Goal: Task Accomplishment & Management: Manage account settings

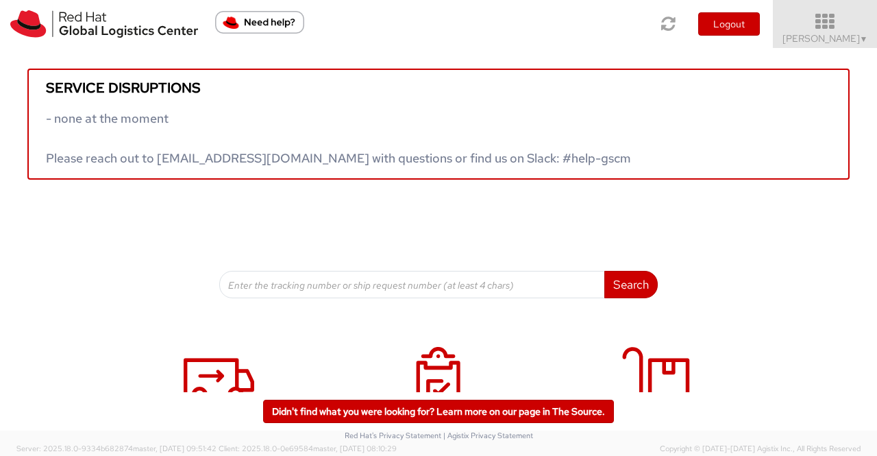
click at [864, 39] on span "▼" at bounding box center [864, 39] width 8 height 11
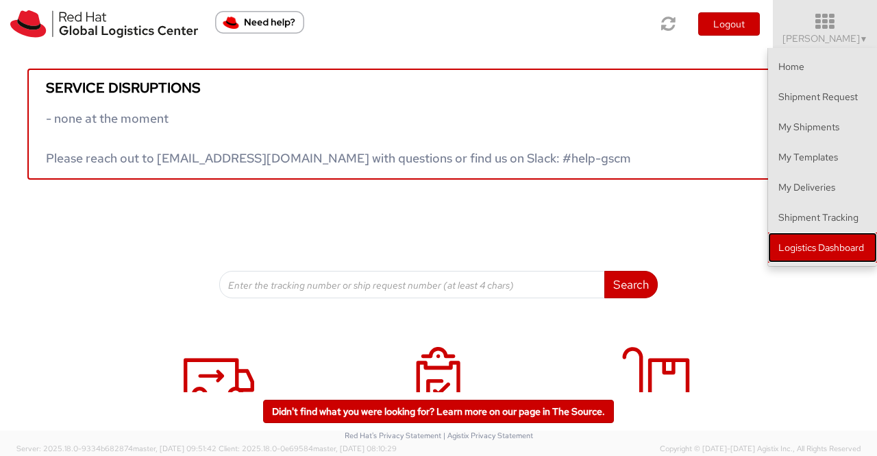
click at [857, 247] on link "Logistics Dashboard" at bounding box center [822, 247] width 109 height 30
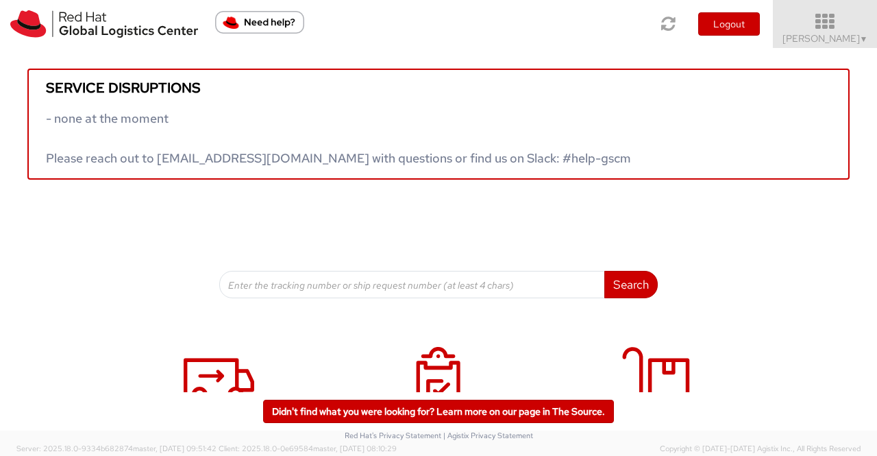
click at [852, 44] on span "Sumitra Hansdah ▼" at bounding box center [826, 38] width 86 height 12
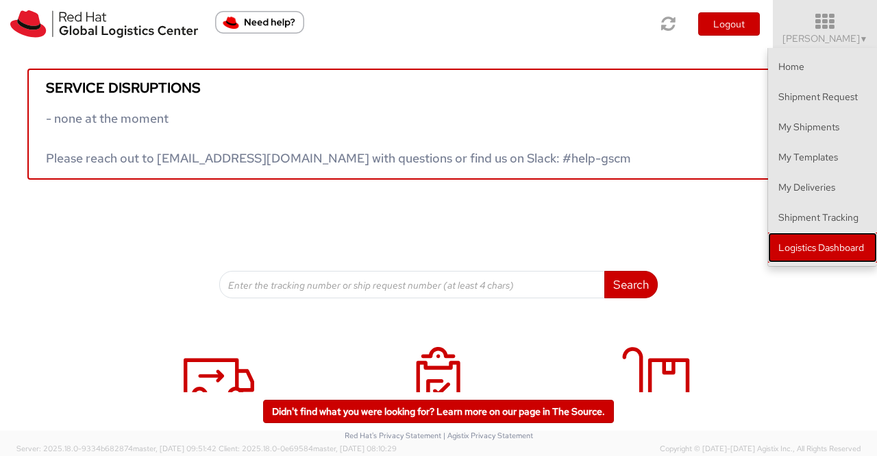
click at [835, 247] on link "Logistics Dashboard" at bounding box center [822, 247] width 109 height 30
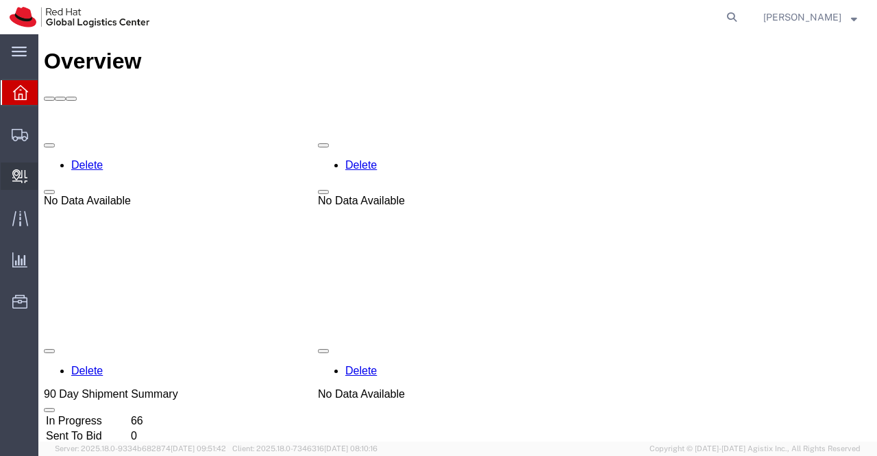
click at [0, 0] on span "Create Delivery" at bounding box center [0, 0] width 0 height 0
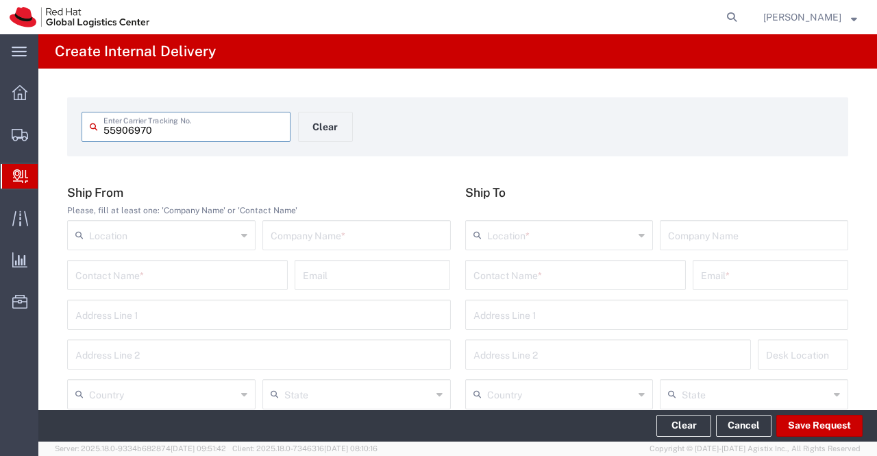
type input "55906970"
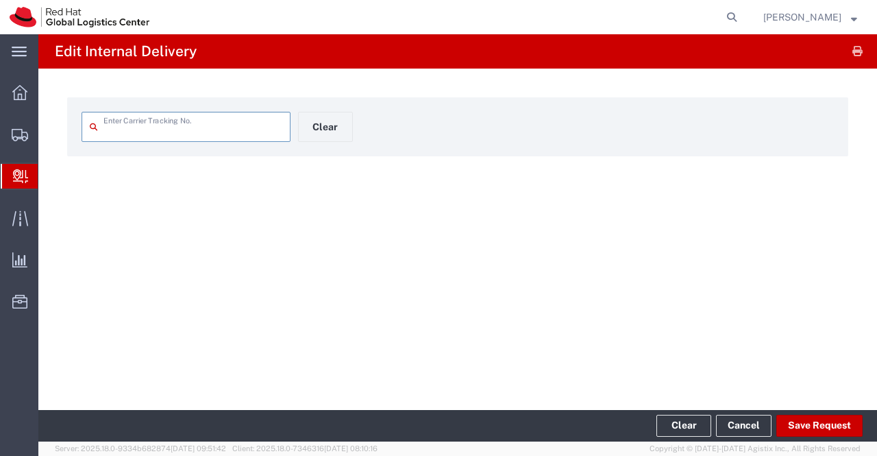
type input "55906970"
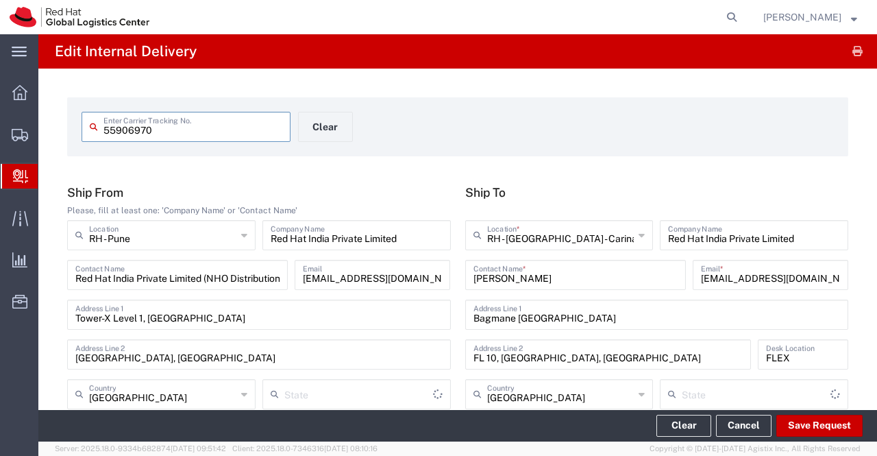
type input "Your Packaging"
type input "Mahārāshtra"
type input "IO_Ground"
type input "[GEOGRAPHIC_DATA]"
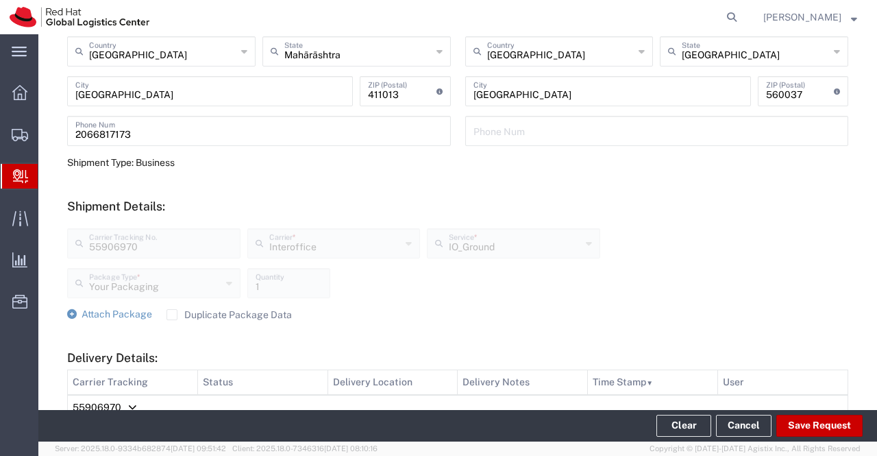
scroll to position [624, 0]
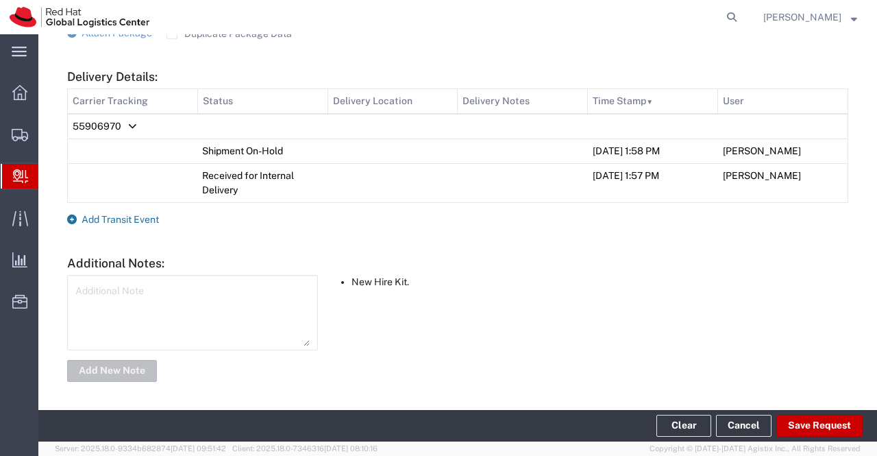
click at [76, 219] on icon at bounding box center [72, 219] width 10 height 10
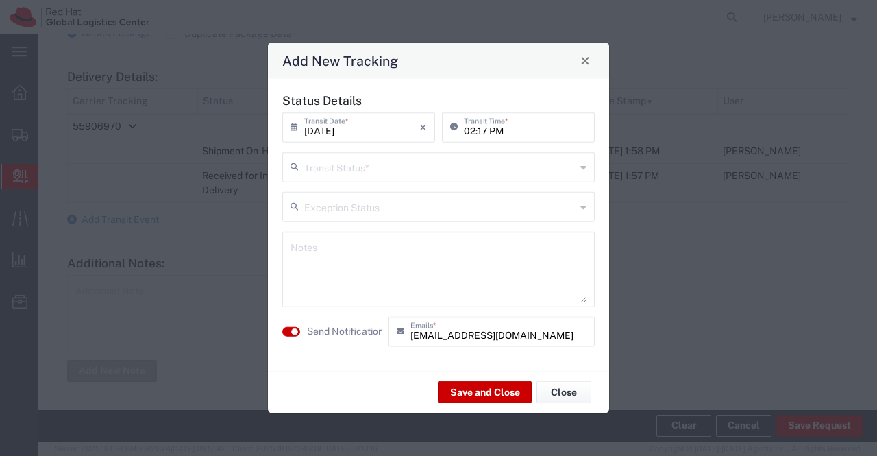
click at [582, 167] on icon at bounding box center [583, 167] width 6 height 22
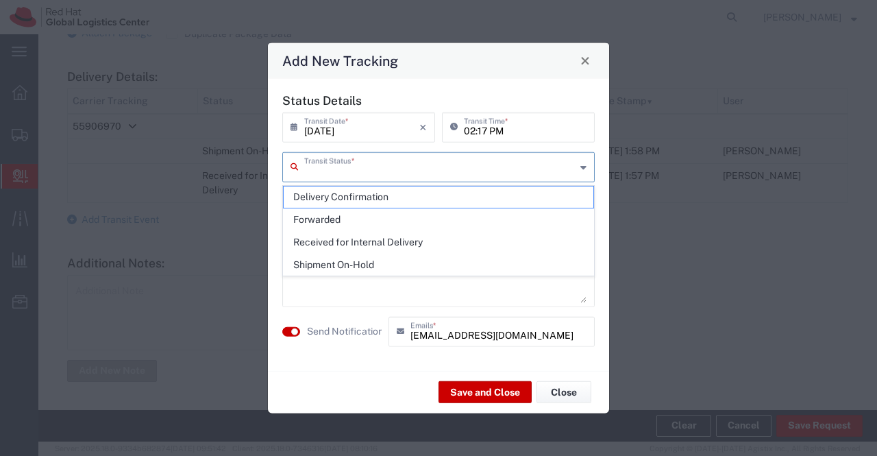
click at [547, 195] on span "Delivery Confirmation" at bounding box center [439, 196] width 310 height 21
type input "Delivery Confirmation"
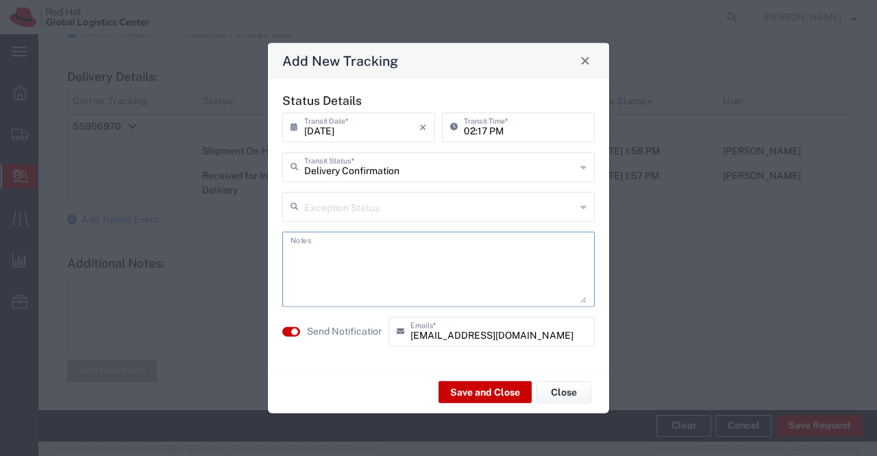
click at [443, 250] on textarea at bounding box center [439, 268] width 296 height 67
type textarea "package collected on 02nd Sept 2025."
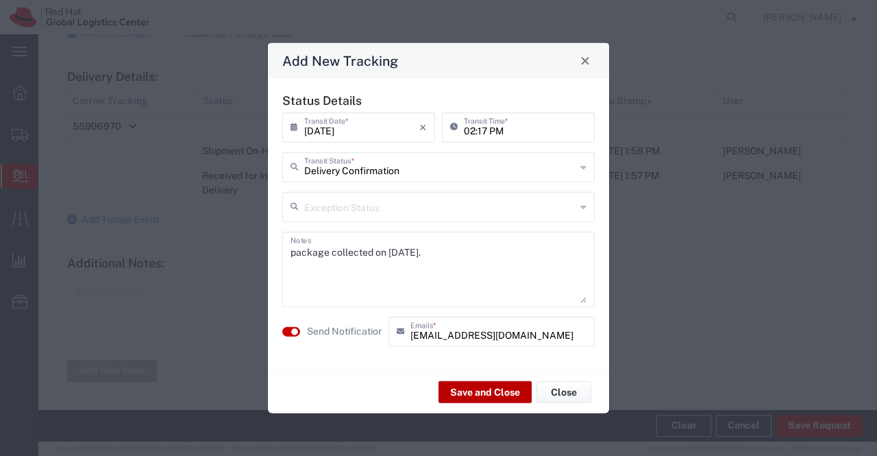
click at [481, 394] on button "Save and Close" at bounding box center [485, 392] width 93 height 22
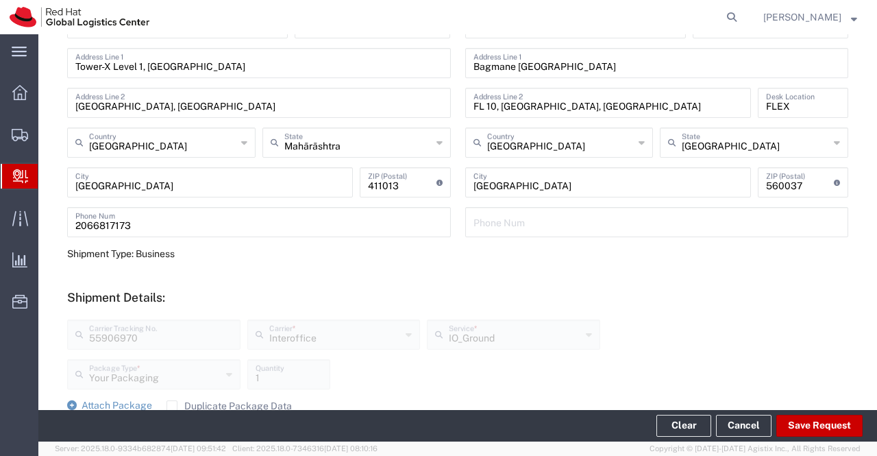
scroll to position [0, 0]
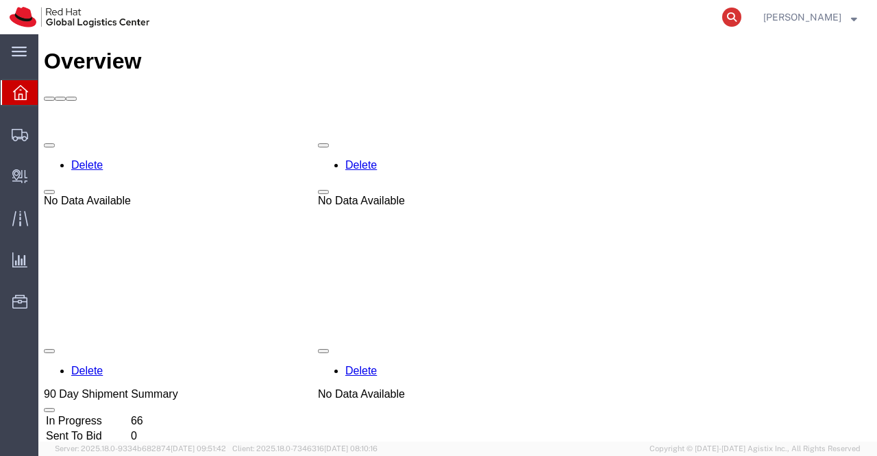
click at [728, 15] on icon at bounding box center [731, 17] width 19 height 19
paste input "392728038873"
type input "392728038873"
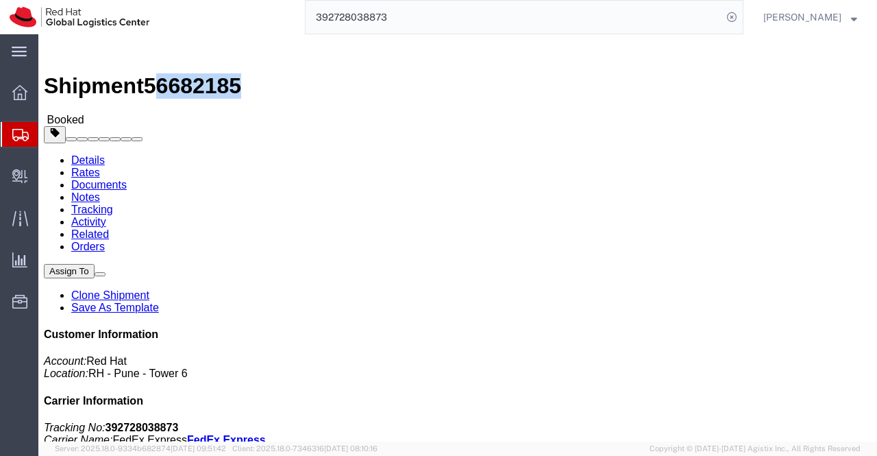
drag, startPoint x: 186, startPoint y: 17, endPoint x: 123, endPoint y: 17, distance: 63.0
click span "56682185"
click h4 "Routing & Vehicle Information"
drag, startPoint x: 185, startPoint y: 15, endPoint x: 114, endPoint y: 18, distance: 70.6
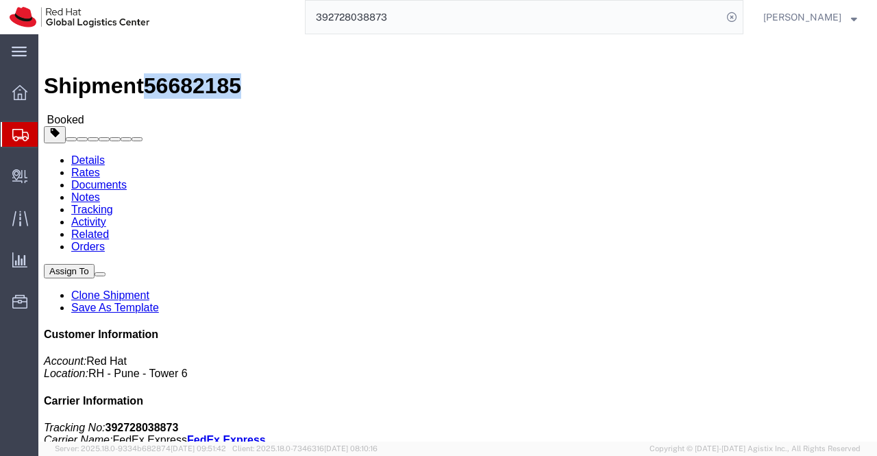
click span "56682185"
copy span "56682185"
click div "Ship From Red Hat India Private Limited (Pallav Sen Gupta) BENGLURU Bagmane Con…"
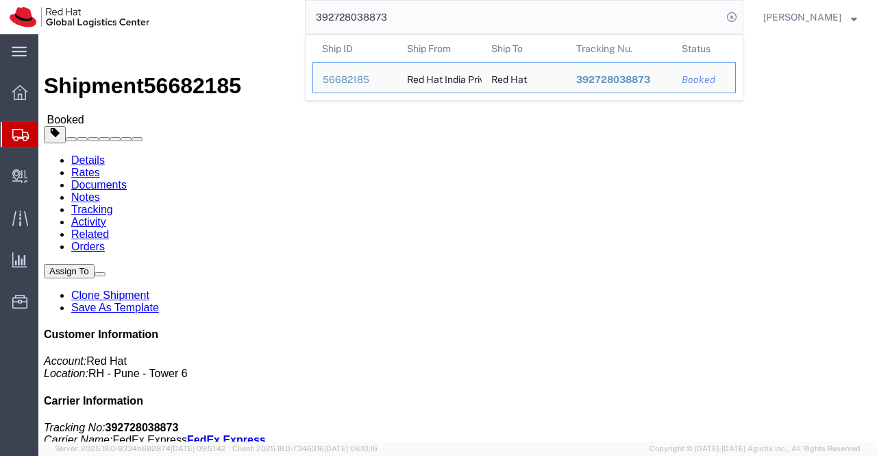
drag, startPoint x: 416, startPoint y: 19, endPoint x: 300, endPoint y: 33, distance: 116.6
click at [300, 33] on div "392728038873 Ship ID Ship From Ship To Tracking Nu. Status Ship ID 56682185 Shi…" at bounding box center [451, 17] width 585 height 34
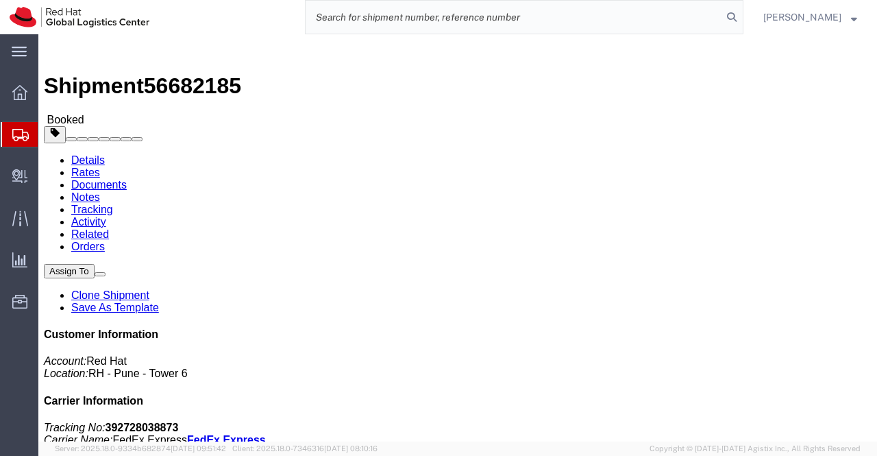
paste input "392728038873"
type input "392728038873"
click link "Documents"
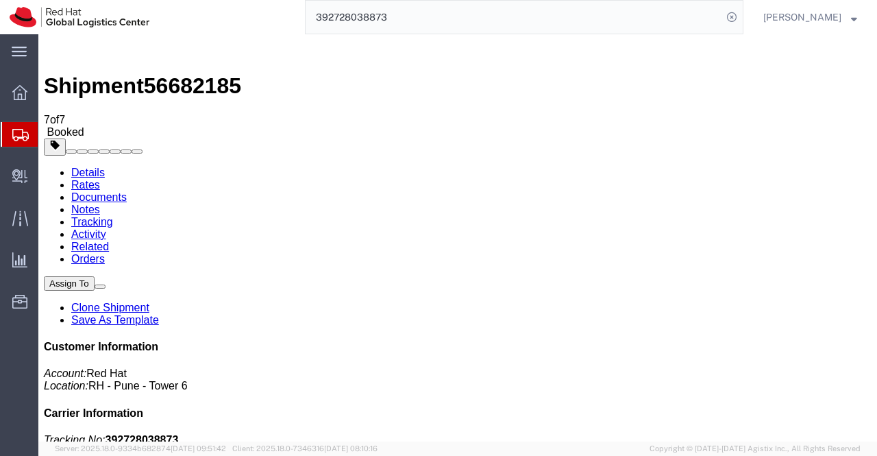
click at [59, 51] on img at bounding box center [52, 48] width 16 height 16
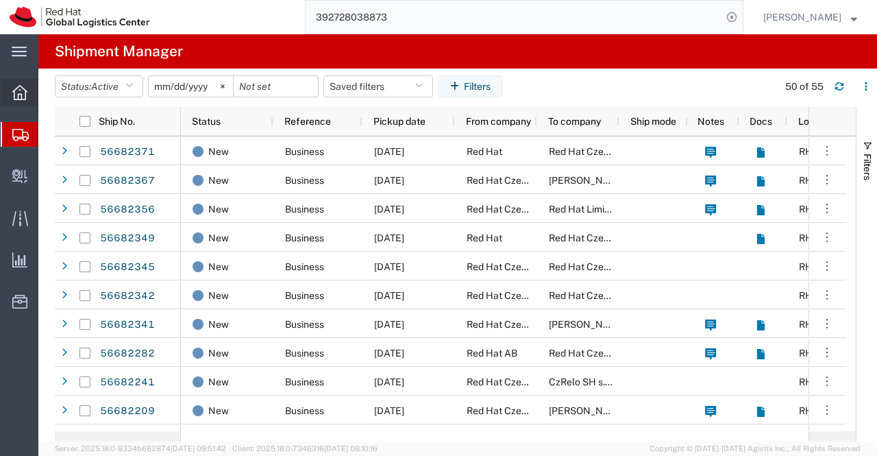
click at [18, 87] on icon at bounding box center [19, 92] width 15 height 15
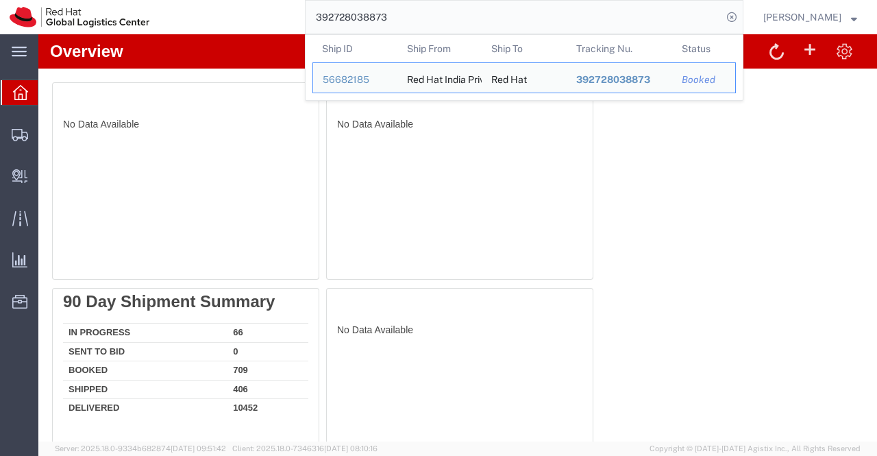
drag, startPoint x: 421, startPoint y: 9, endPoint x: 304, endPoint y: 14, distance: 116.6
click at [304, 14] on div "392728038873 Ship ID Ship From Ship To Tracking Nu. Status Ship ID 56682185 Shi…" at bounding box center [451, 17] width 585 height 34
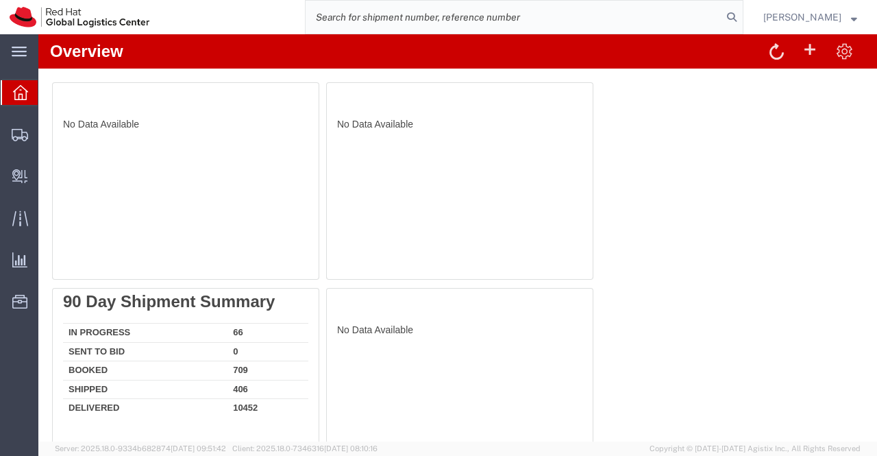
paste input "392460203949"
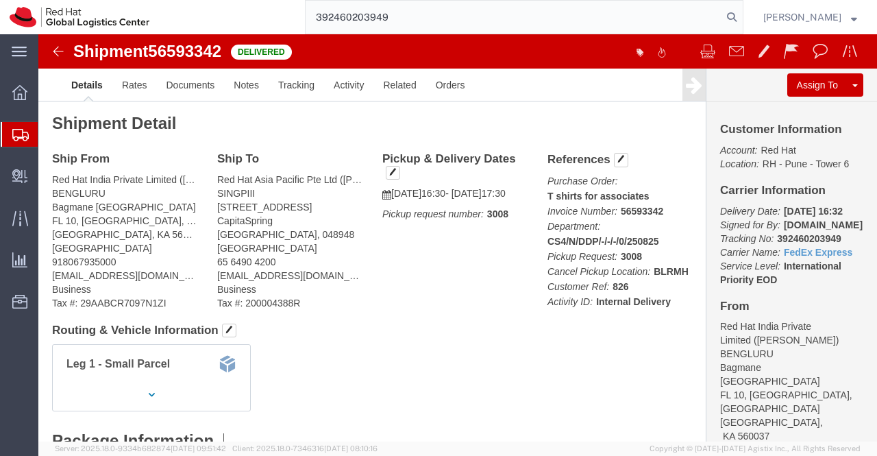
type input "392460203949"
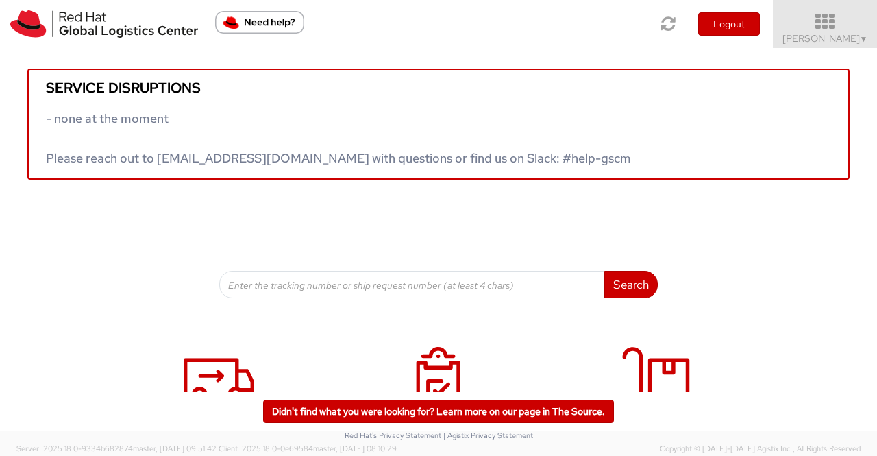
click at [866, 46] on link "Sumitra Hansdah ▼" at bounding box center [825, 24] width 104 height 48
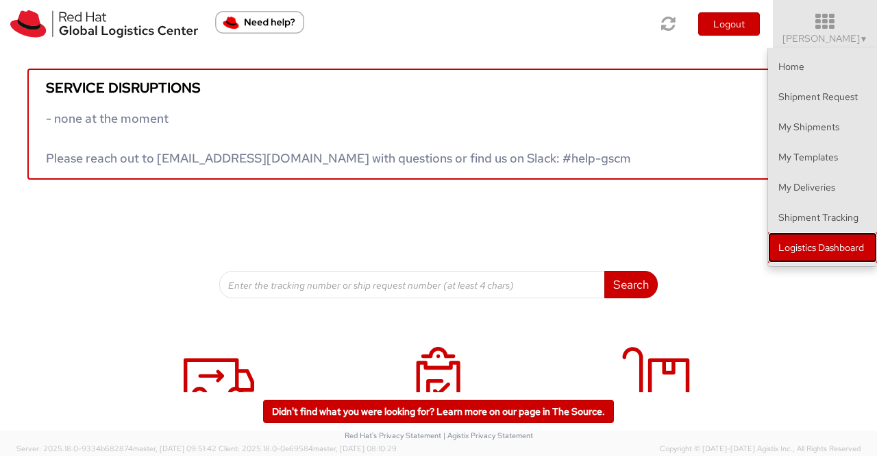
click at [834, 249] on link "Logistics Dashboard" at bounding box center [822, 247] width 109 height 30
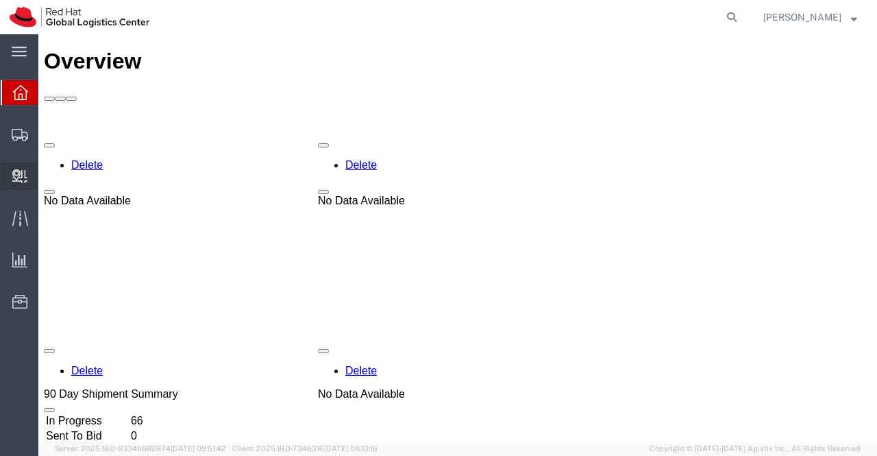
click at [0, 0] on span "Create Delivery" at bounding box center [0, 0] width 0 height 0
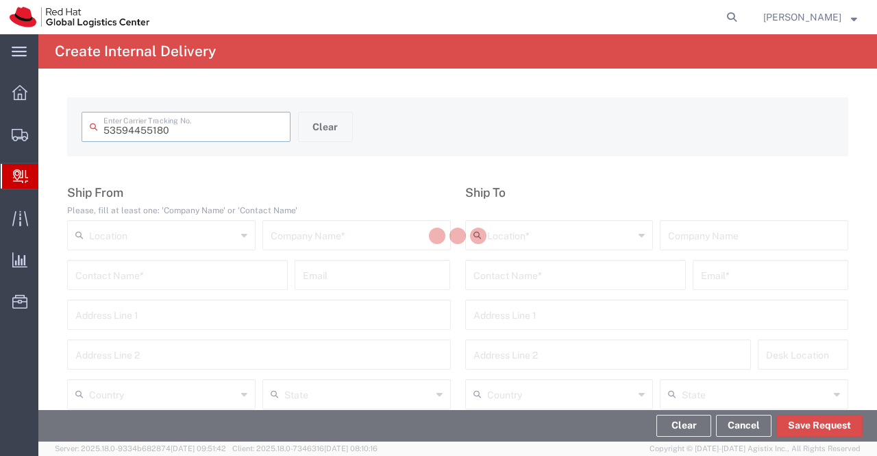
type input "53594455180"
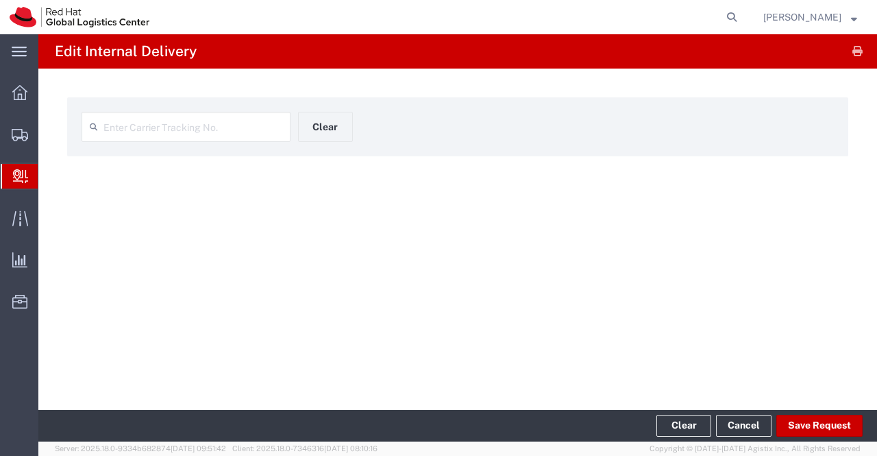
type input "53594455180"
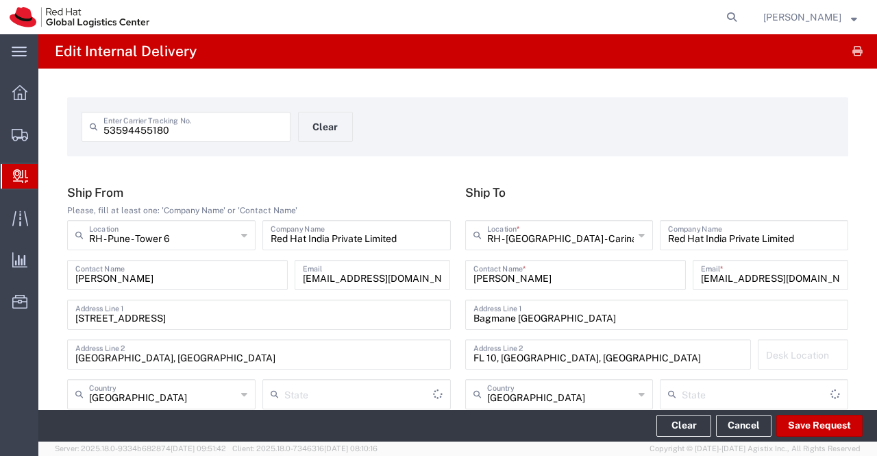
type input "Your Packaging"
type input "Mahārāshtra"
type input "Ground"
type input "Karnataka"
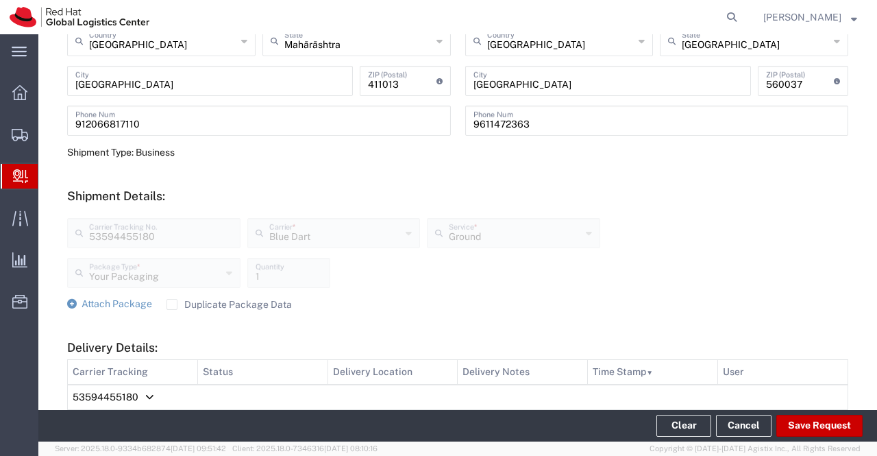
scroll to position [480, 0]
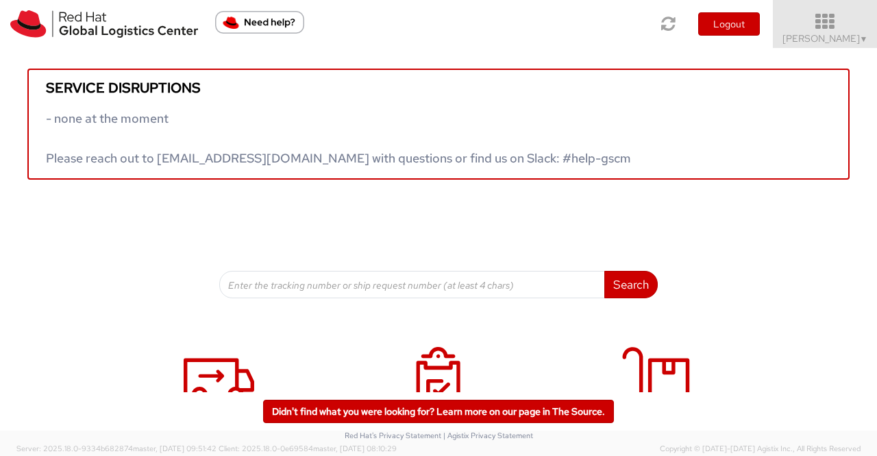
click at [871, 39] on link "Sumitra Hansdah ▼" at bounding box center [825, 24] width 104 height 48
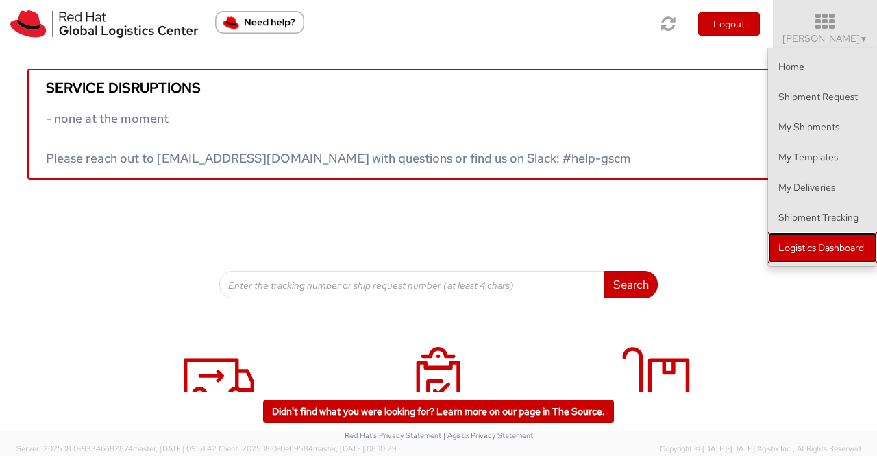
click at [823, 239] on link "Logistics Dashboard" at bounding box center [822, 247] width 109 height 30
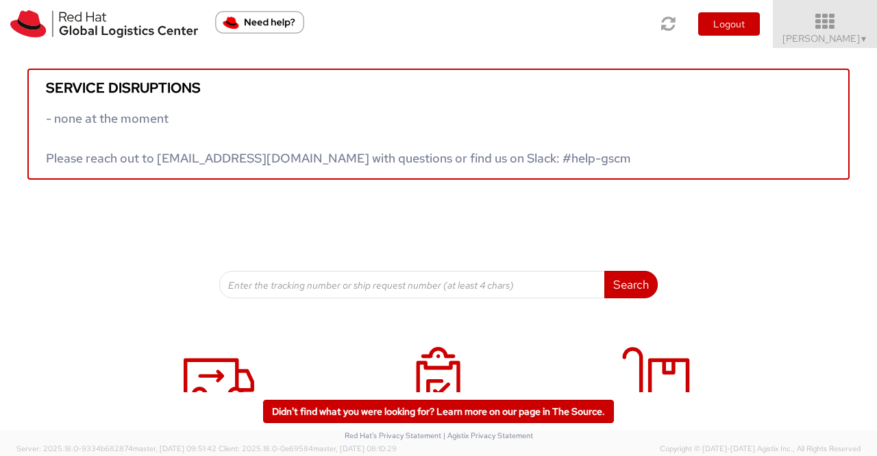
click at [863, 36] on span "▼" at bounding box center [864, 39] width 8 height 11
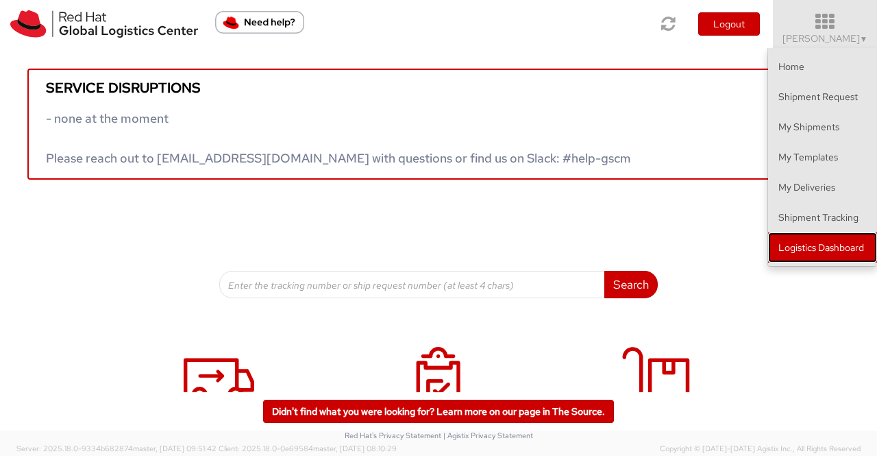
click at [837, 254] on link "Logistics Dashboard" at bounding box center [822, 247] width 109 height 30
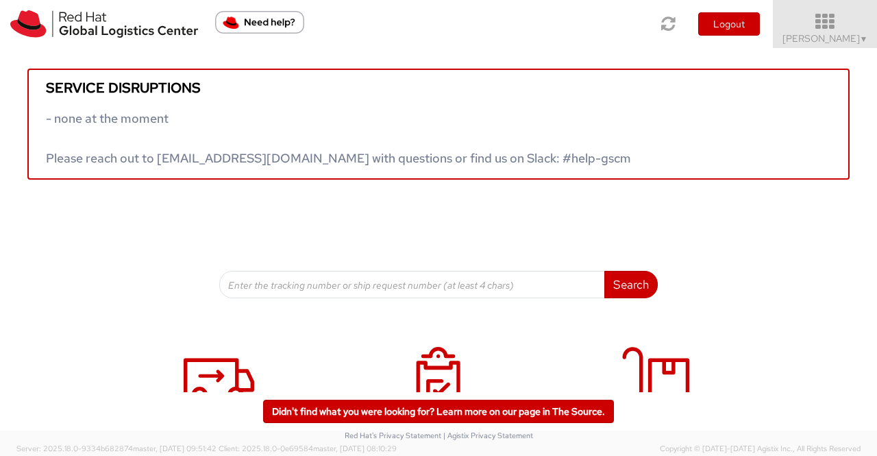
click at [845, 36] on span "Sumitra Hansdah ▼" at bounding box center [826, 38] width 86 height 12
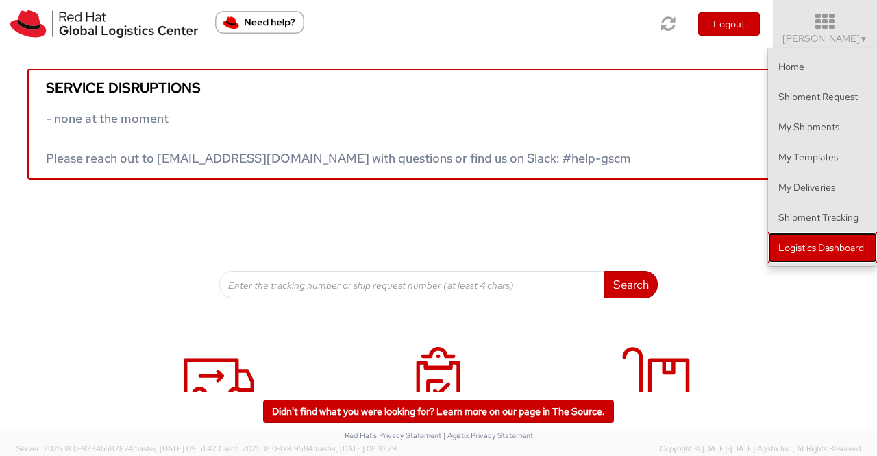
click at [820, 248] on link "Logistics Dashboard" at bounding box center [822, 247] width 109 height 30
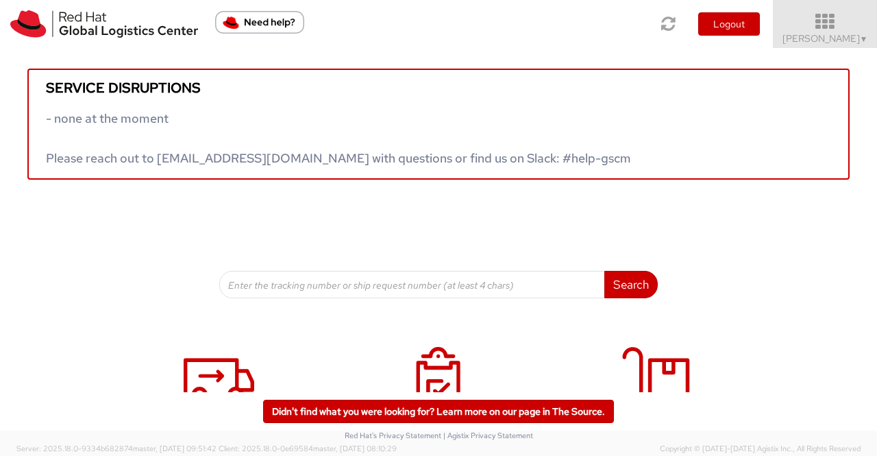
click at [865, 39] on span "▼" at bounding box center [864, 39] width 8 height 11
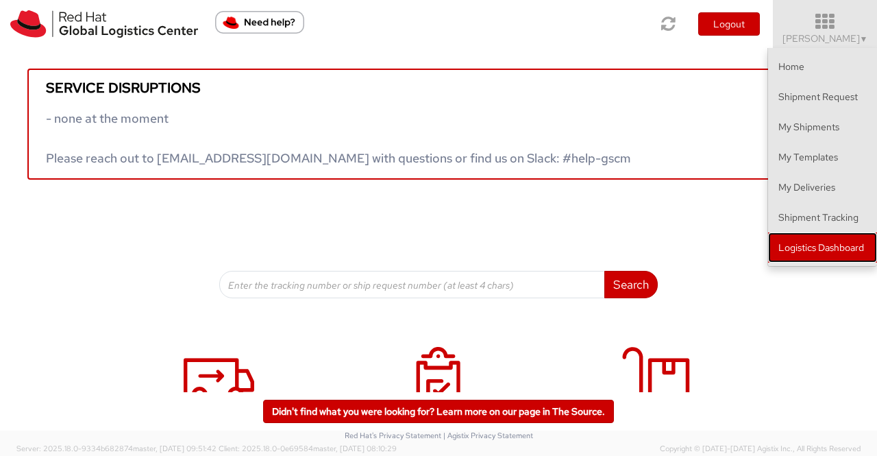
click at [826, 249] on link "Logistics Dashboard" at bounding box center [822, 247] width 109 height 30
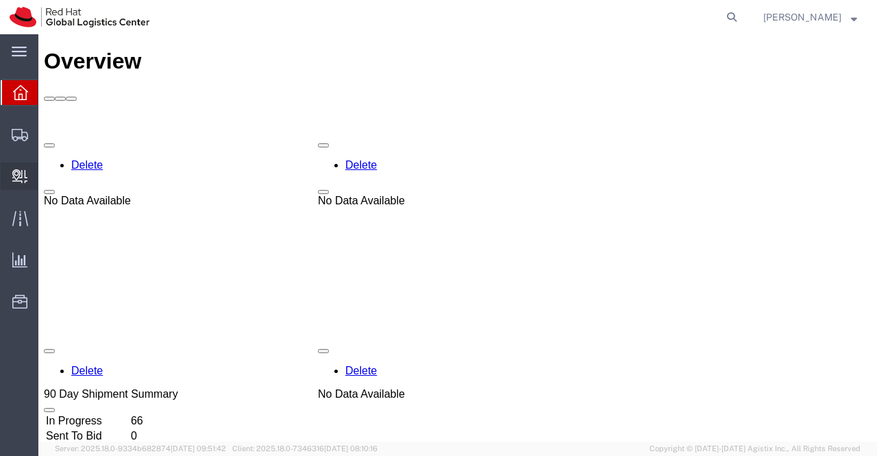
click at [0, 0] on span "Create Delivery" at bounding box center [0, 0] width 0 height 0
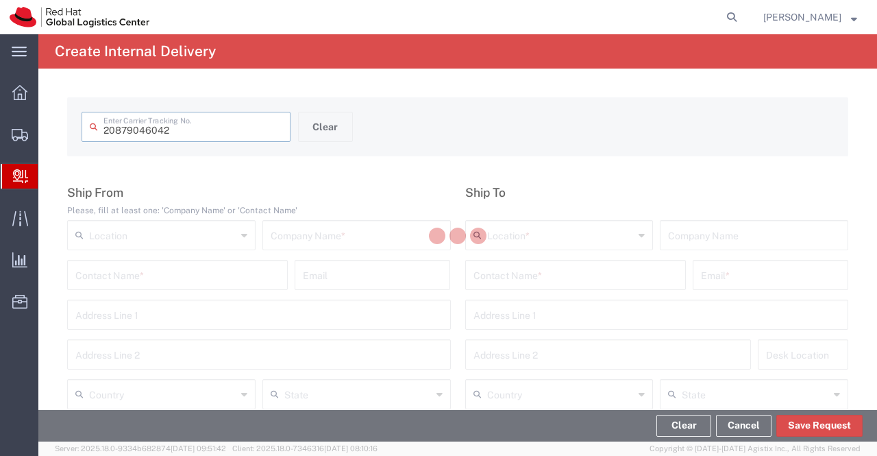
type input "20879046042"
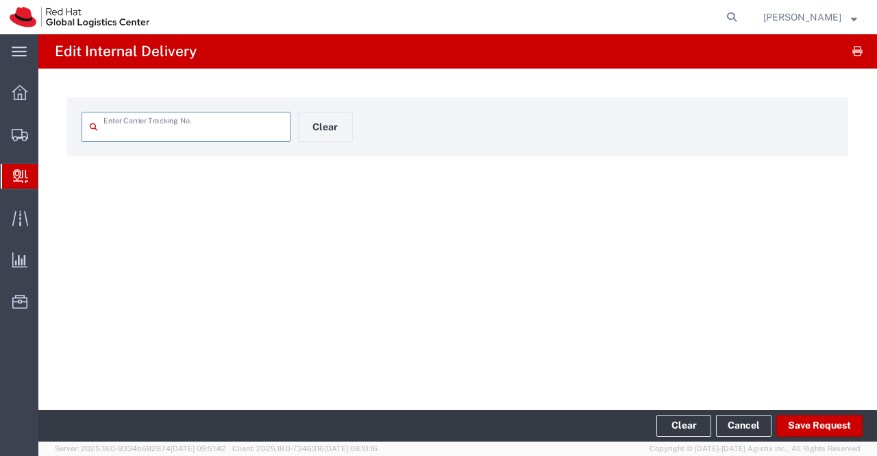
type input "20879046042"
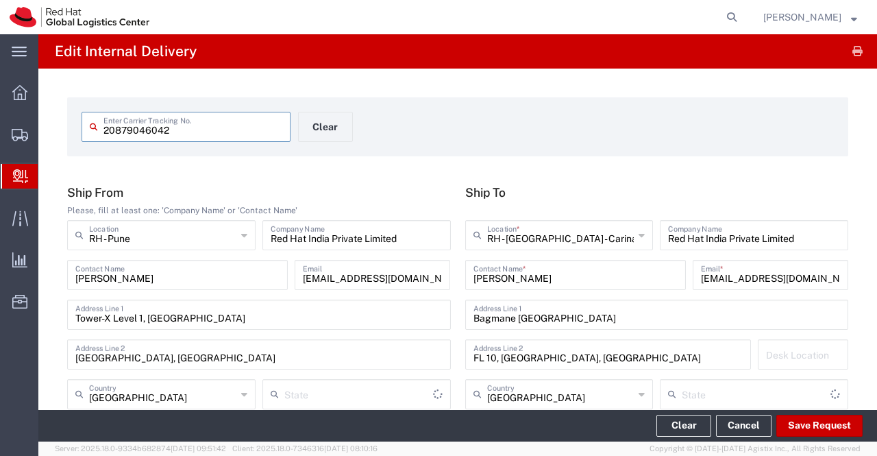
type input "Your Packaging"
type input "Mahārāshtra"
type input "Domestic Priority"
type input "[GEOGRAPHIC_DATA]"
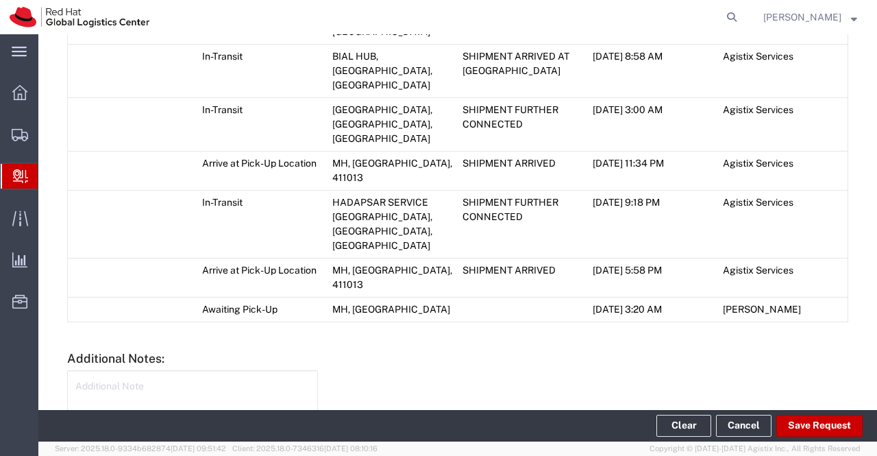
scroll to position [844, 0]
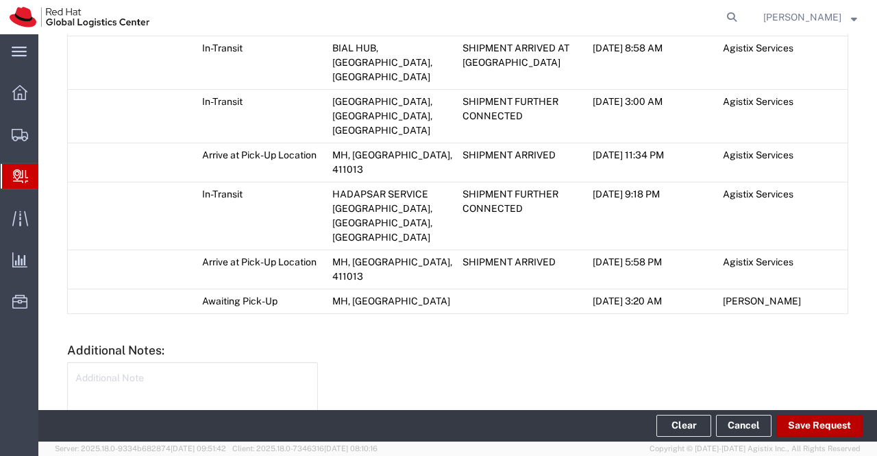
click at [829, 419] on button "Save Request" at bounding box center [819, 426] width 86 height 22
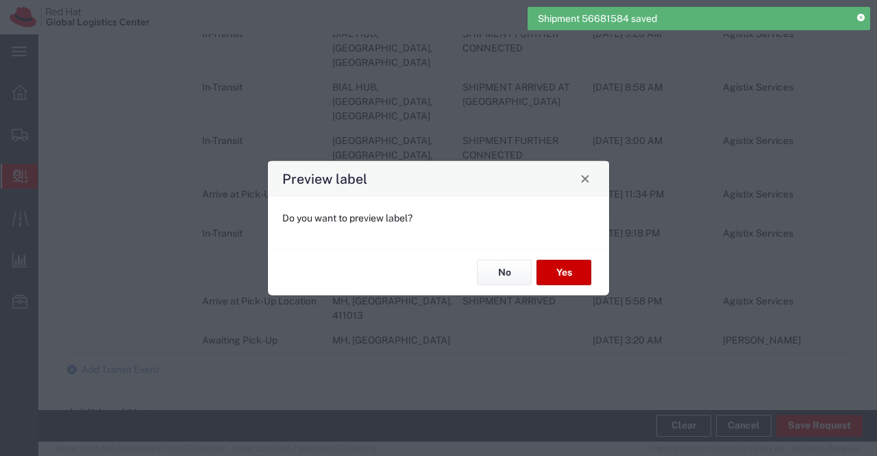
type input "Your Packaging"
type input "Domestic Priority"
click at [489, 273] on button "No" at bounding box center [504, 272] width 55 height 25
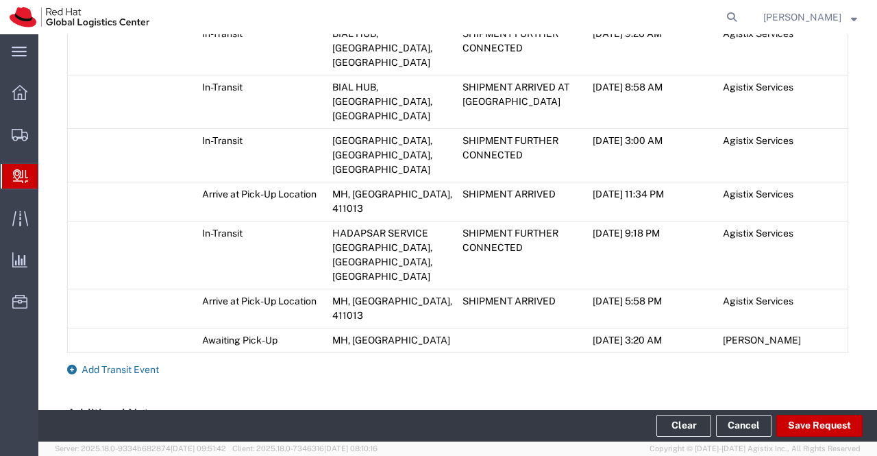
click at [67, 365] on icon at bounding box center [72, 370] width 10 height 10
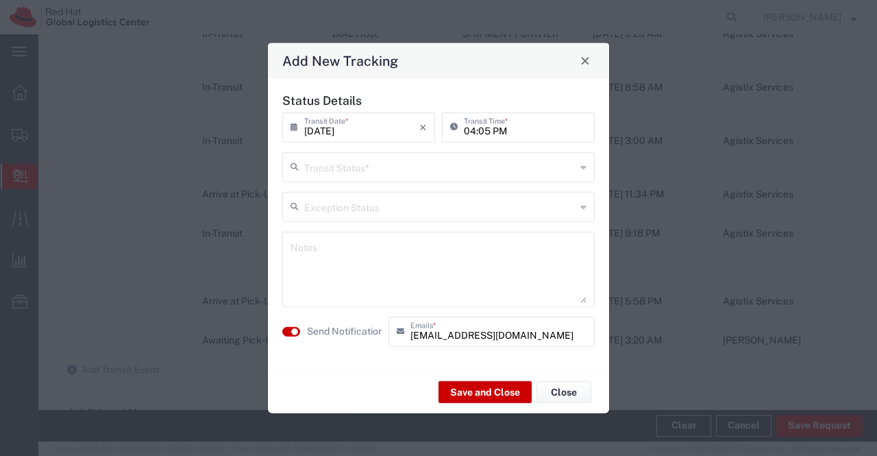
click at [585, 169] on icon at bounding box center [583, 167] width 6 height 22
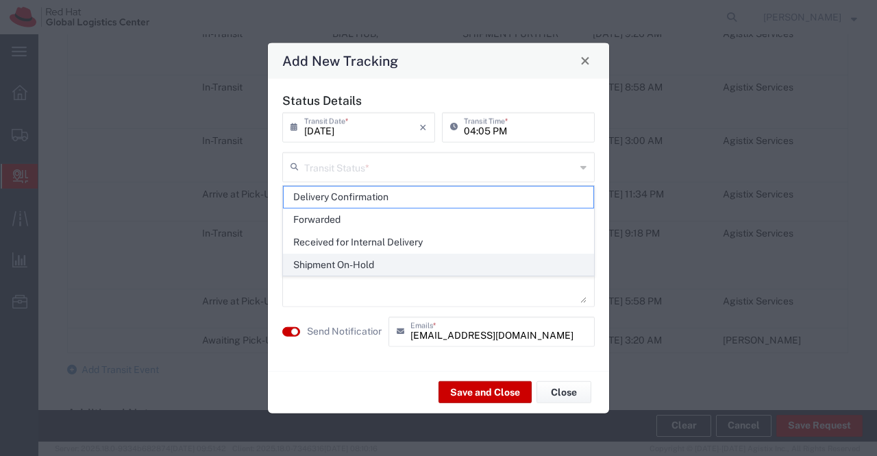
click at [529, 268] on span "Shipment On-Hold" at bounding box center [439, 264] width 310 height 21
type input "Shipment On-Hold"
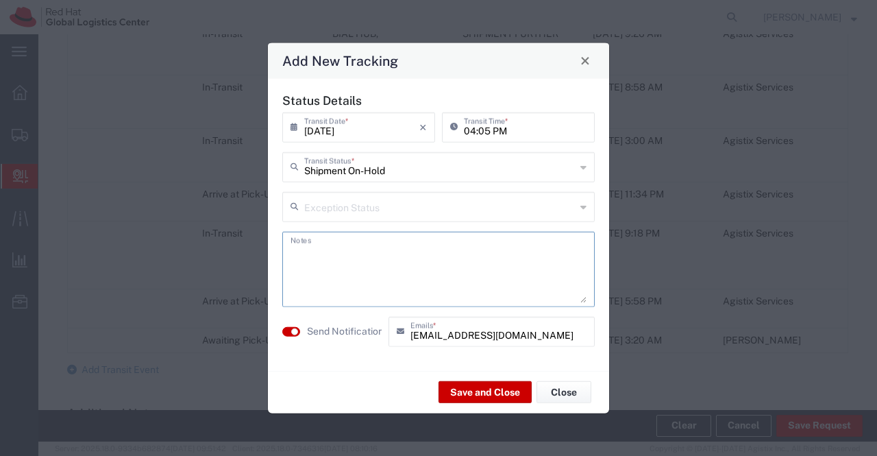
click at [529, 267] on textarea at bounding box center [439, 268] width 296 height 67
type textarea "package received on 02nd Sept 2025."
click at [493, 393] on button "Save and Close" at bounding box center [485, 392] width 93 height 22
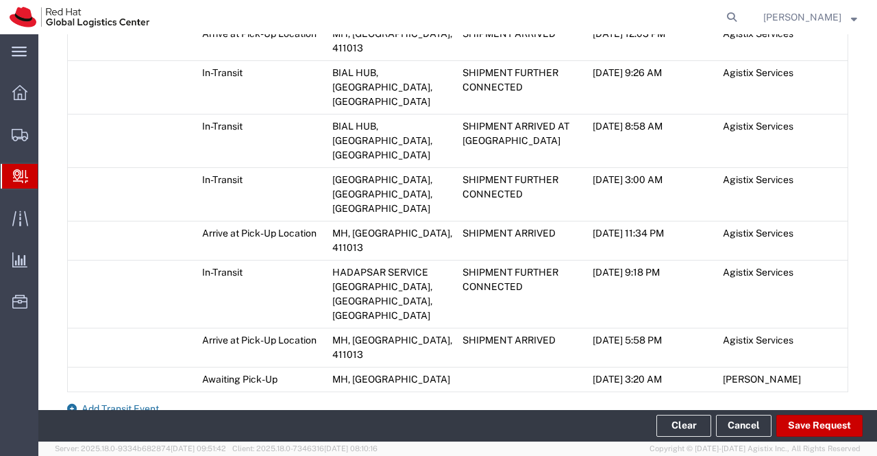
click at [76, 404] on icon at bounding box center [72, 409] width 10 height 10
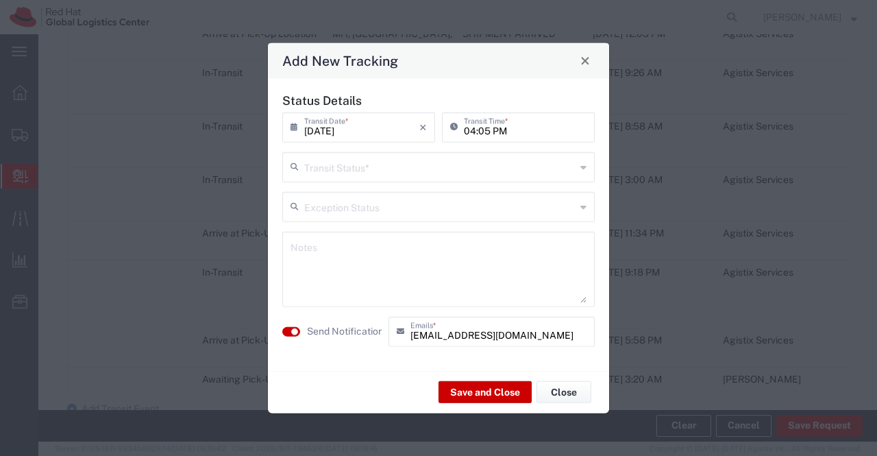
click at [582, 167] on icon at bounding box center [583, 167] width 6 height 22
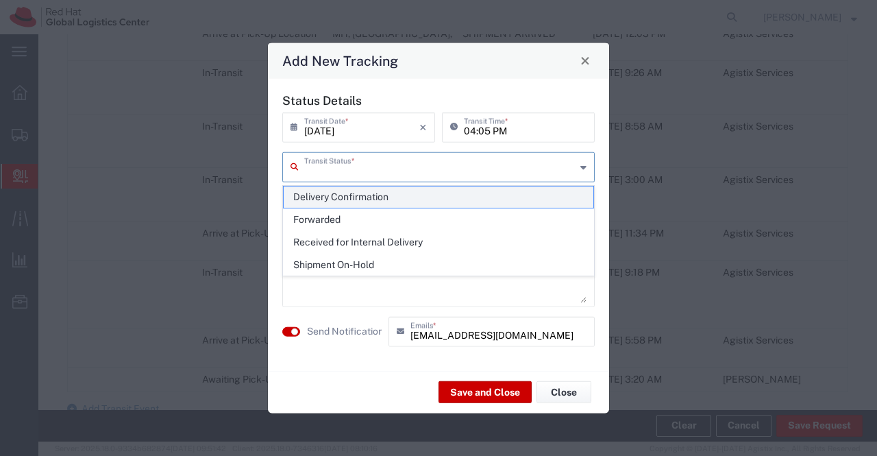
click at [545, 192] on span "Delivery Confirmation" at bounding box center [439, 196] width 310 height 21
type input "Delivery Confirmation"
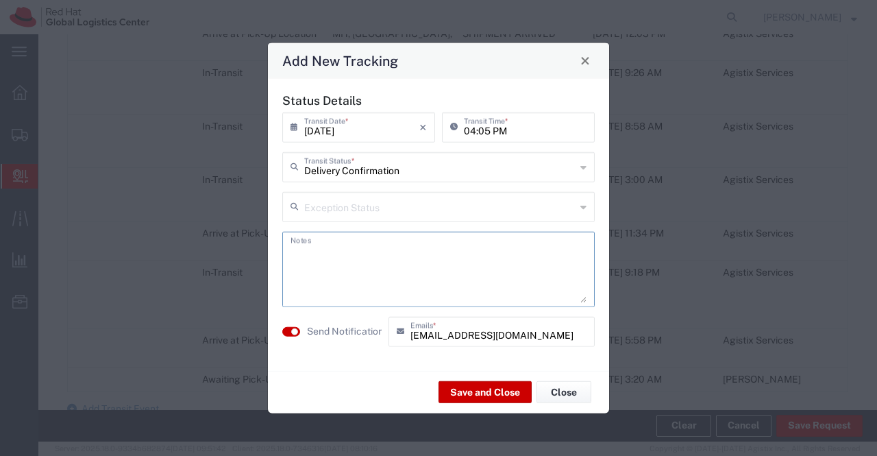
click at [433, 262] on textarea at bounding box center [439, 268] width 296 height 67
type textarea "package collected on 02nd Sept 2025."
click at [496, 394] on button "Save and Close" at bounding box center [485, 392] width 93 height 22
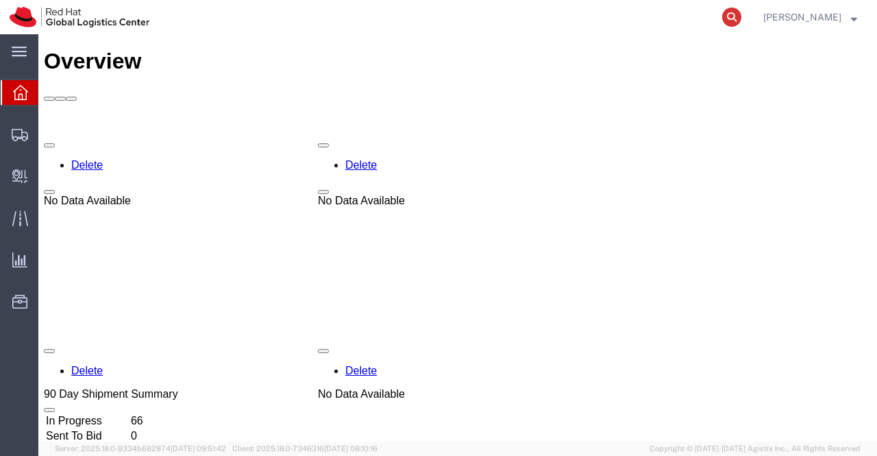
click at [733, 16] on icon at bounding box center [731, 17] width 19 height 19
paste input "392645917858"
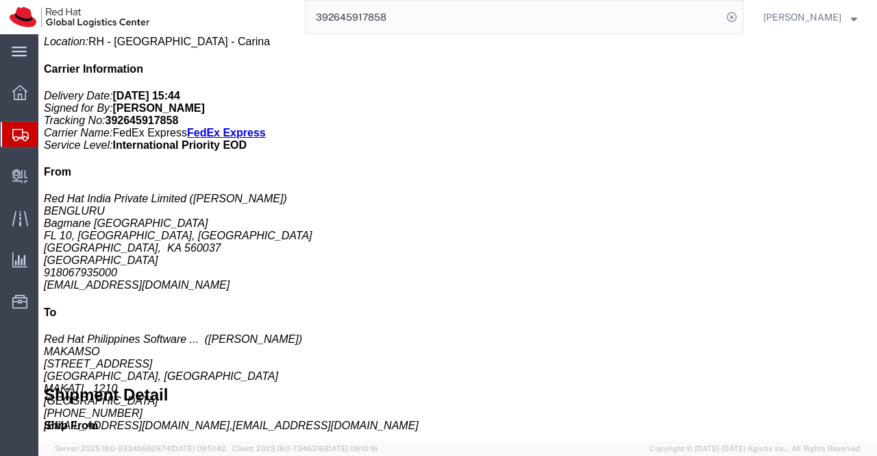
scroll to position [343, 0]
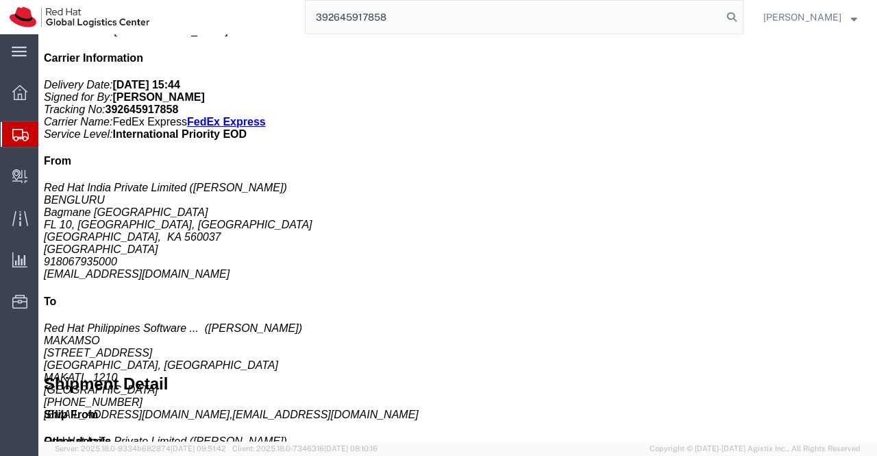
type input "392645917858"
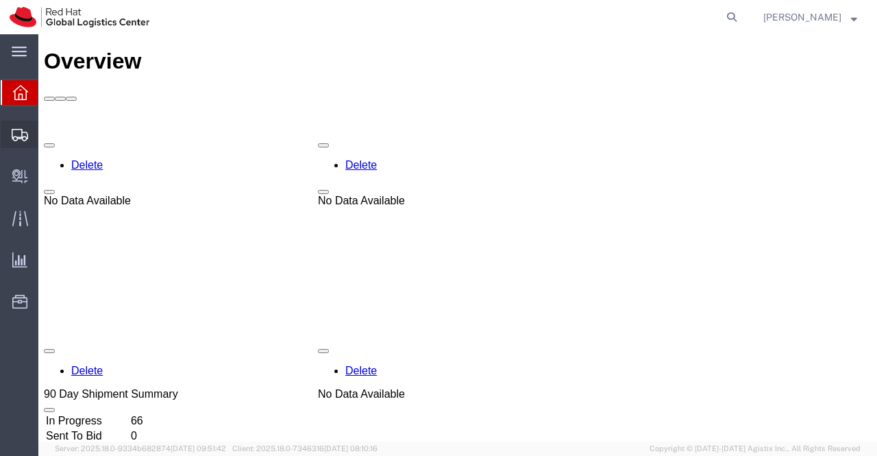
click at [0, 0] on span "Shipment Manager" at bounding box center [0, 0] width 0 height 0
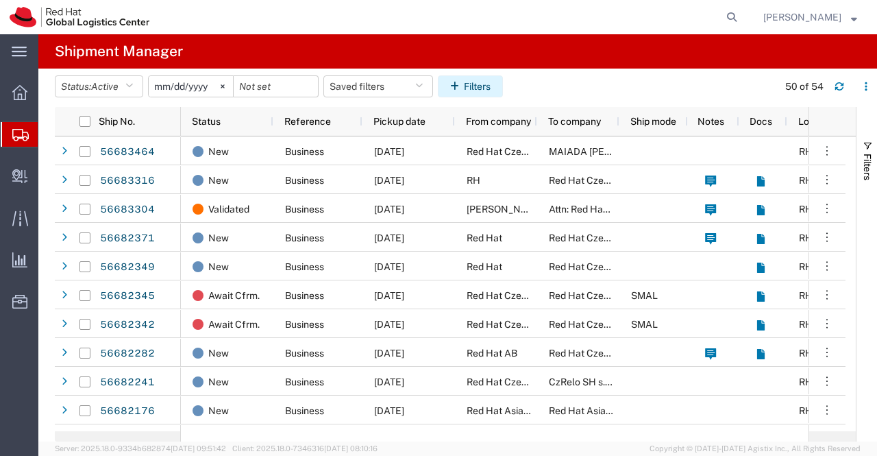
click at [480, 83] on button "Filters" at bounding box center [470, 86] width 65 height 22
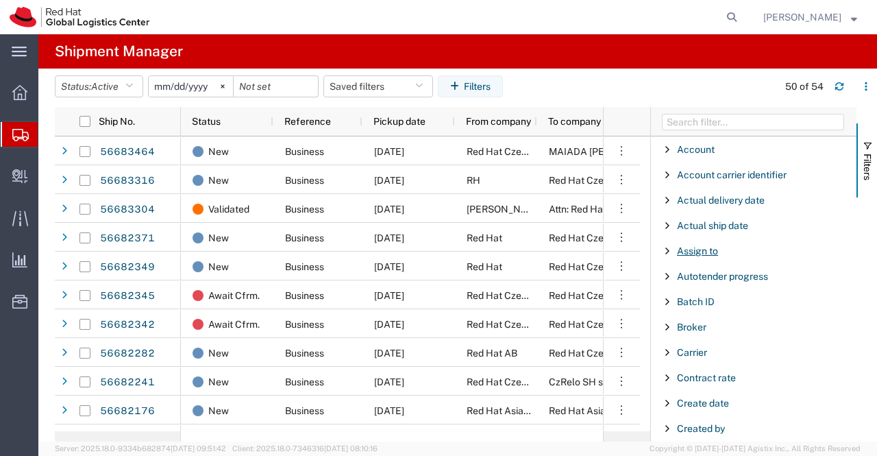
click at [704, 249] on span "Assign to" at bounding box center [697, 250] width 41 height 11
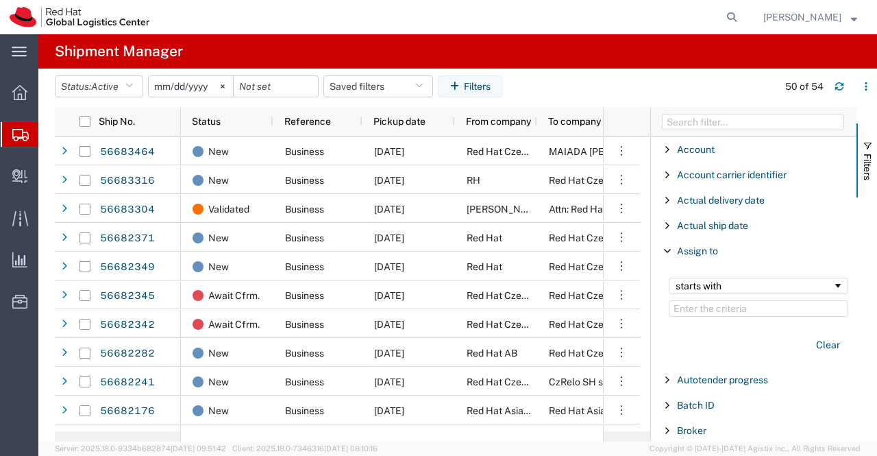
click at [726, 315] on input "Filter Value" at bounding box center [759, 308] width 180 height 16
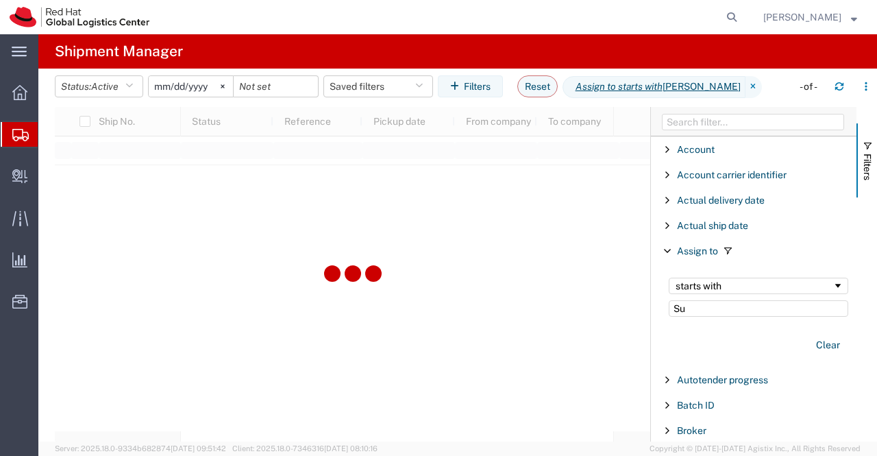
type input "S"
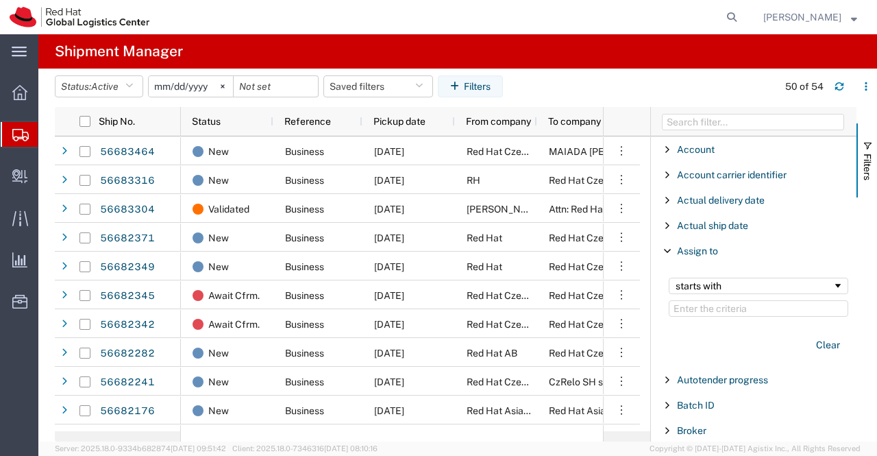
click at [643, 75] on agx-table-filter-chips "Status: Active Active All Approved Booked Canceled Delivered Denied New On Hold…" at bounding box center [413, 91] width 716 height 32
click at [821, 344] on button "Clear" at bounding box center [828, 345] width 40 height 23
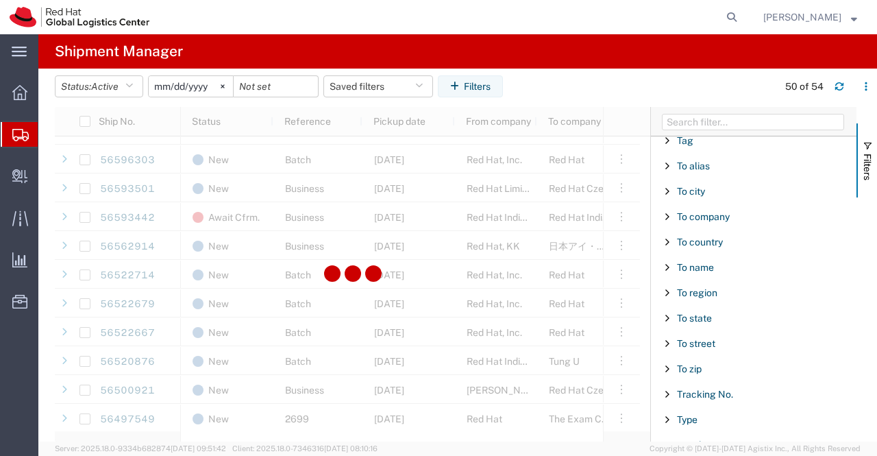
scroll to position [999, 0]
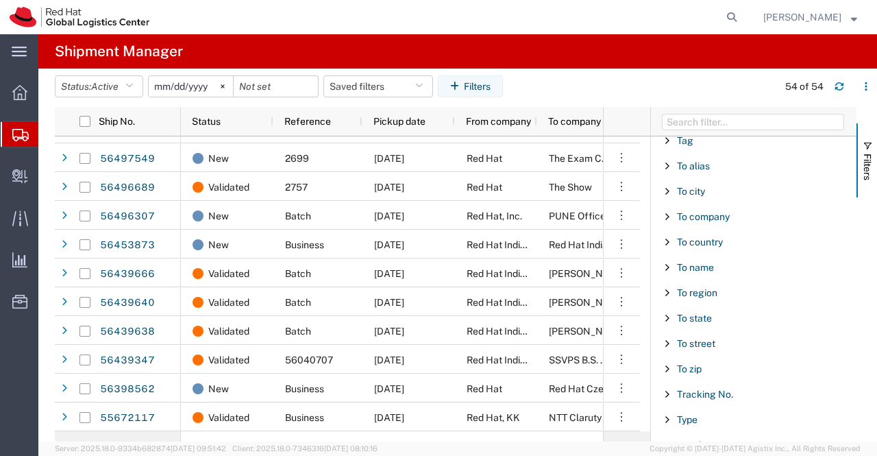
click at [636, 91] on agx-table-filter-chips "Status: Active Active All Approved Booked Canceled Delivered Denied New On Hold…" at bounding box center [413, 91] width 716 height 32
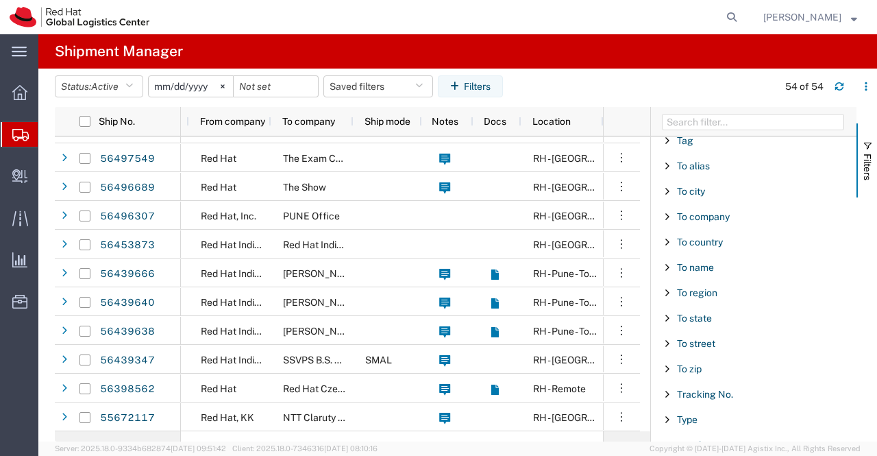
click at [210, 86] on input "[DATE]" at bounding box center [191, 86] width 84 height 21
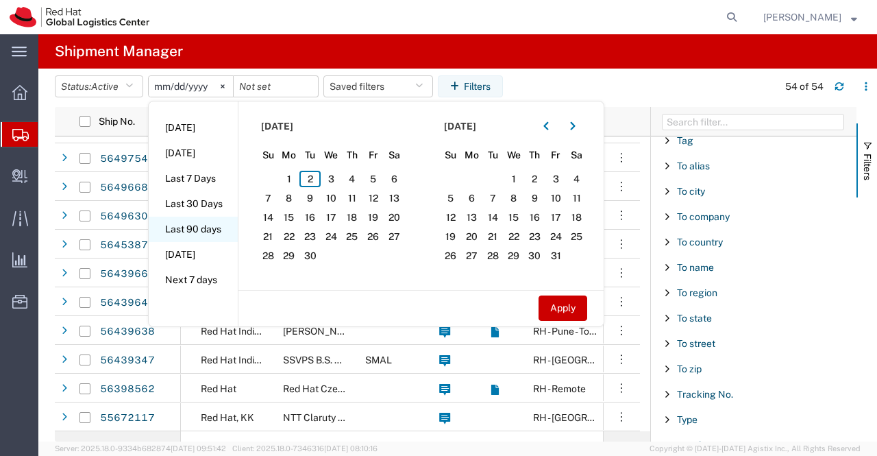
click at [210, 225] on li "Last 90 days" at bounding box center [193, 229] width 89 height 25
type input "[DATE]"
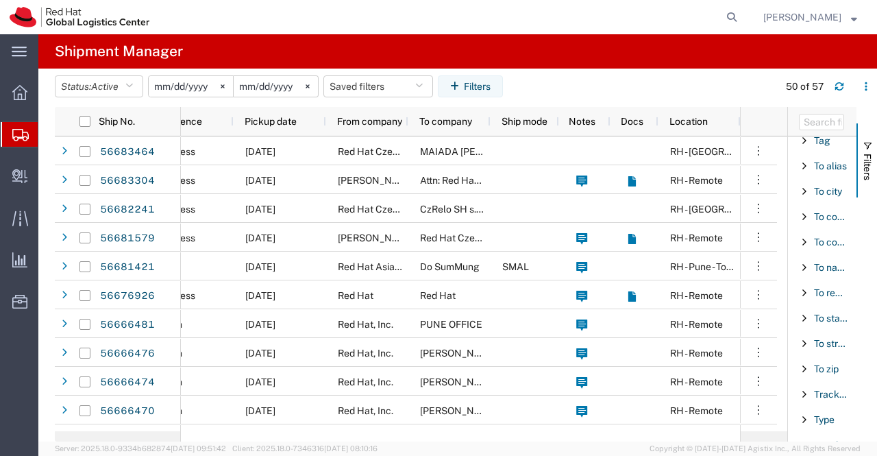
drag, startPoint x: 650, startPoint y: 116, endPoint x: 854, endPoint y: 111, distance: 204.3
click at [854, 111] on div "Account Enabled Account Account carrier identifier Enabled Account carrier iden…" at bounding box center [822, 274] width 69 height 334
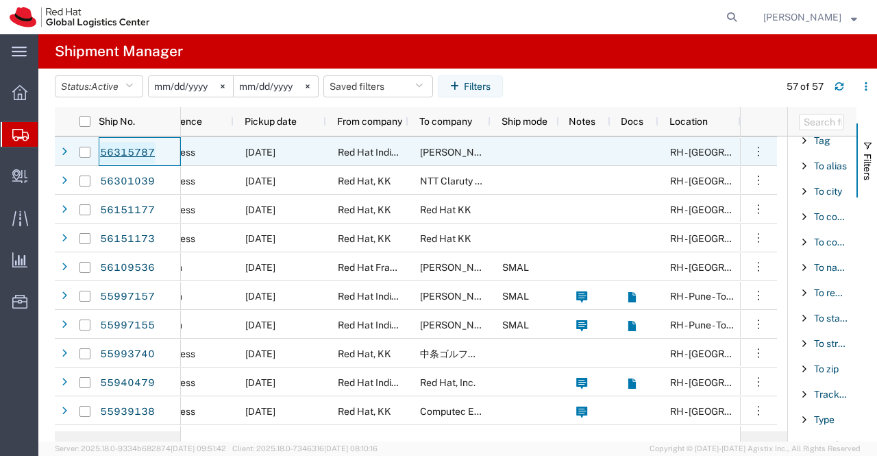
click at [133, 151] on link "56315787" at bounding box center [127, 153] width 56 height 22
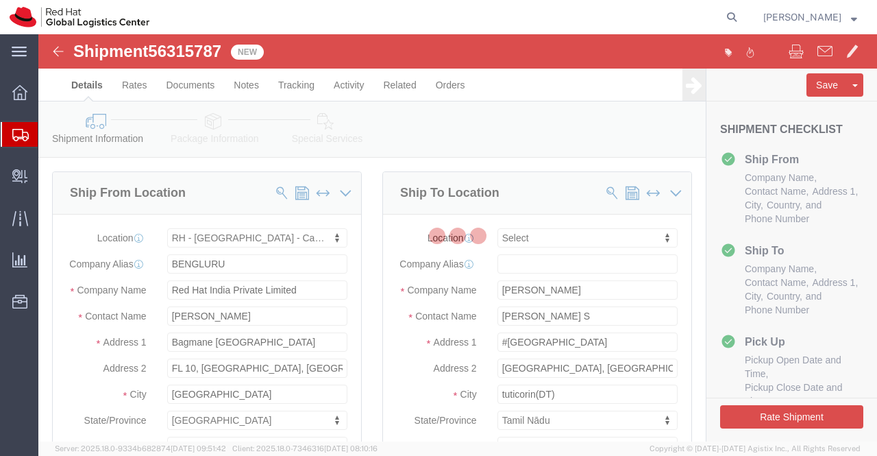
select select "37925"
select select
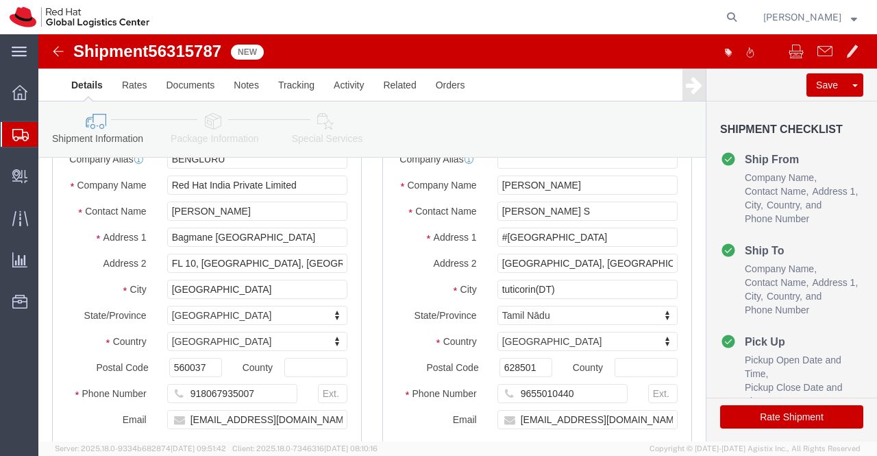
scroll to position [274, 0]
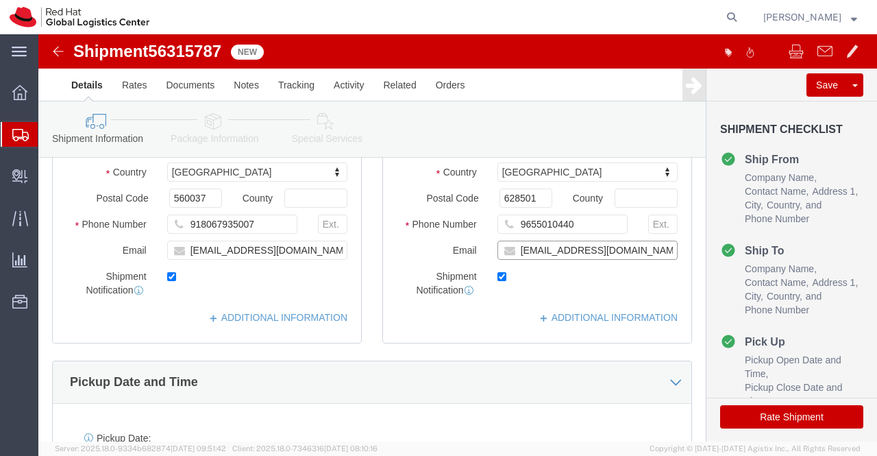
click input "[EMAIL_ADDRESS][DOMAIN_NAME]"
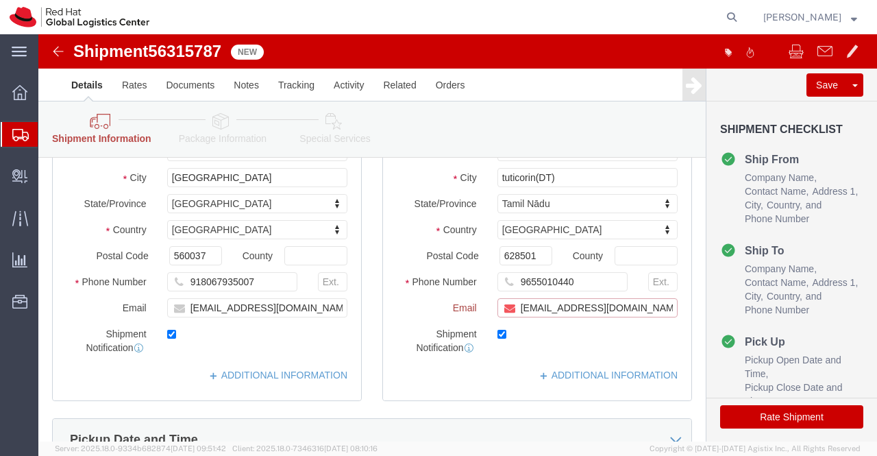
scroll to position [331, 0]
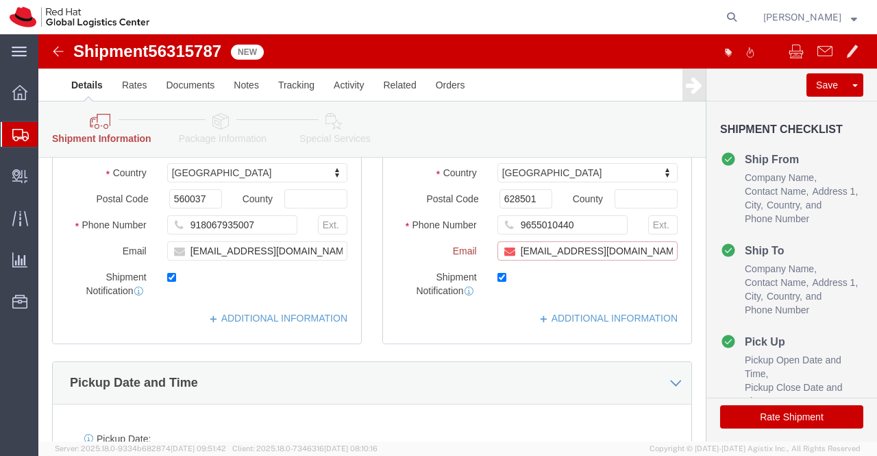
paste input "[EMAIL_ADDRESS][DOMAIN_NAME]"
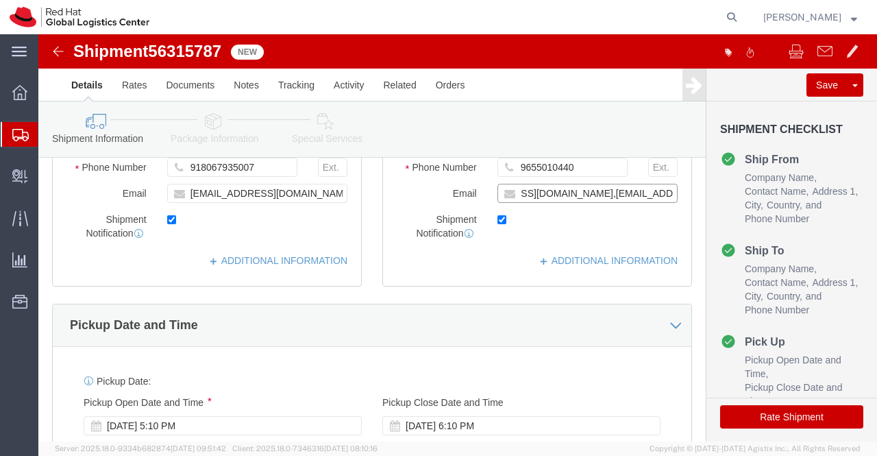
scroll to position [274, 0]
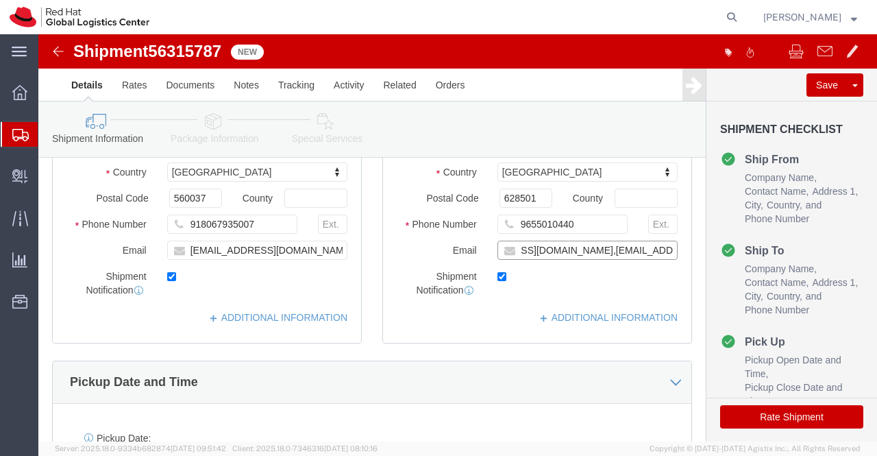
type input "[EMAIL_ADDRESS][DOMAIN_NAME],[EMAIL_ADDRESS][DOMAIN_NAME]"
click div "Location My Profile Location [GEOGRAPHIC_DATA] - [GEOGRAPHIC_DATA] - [GEOGRAPHI…"
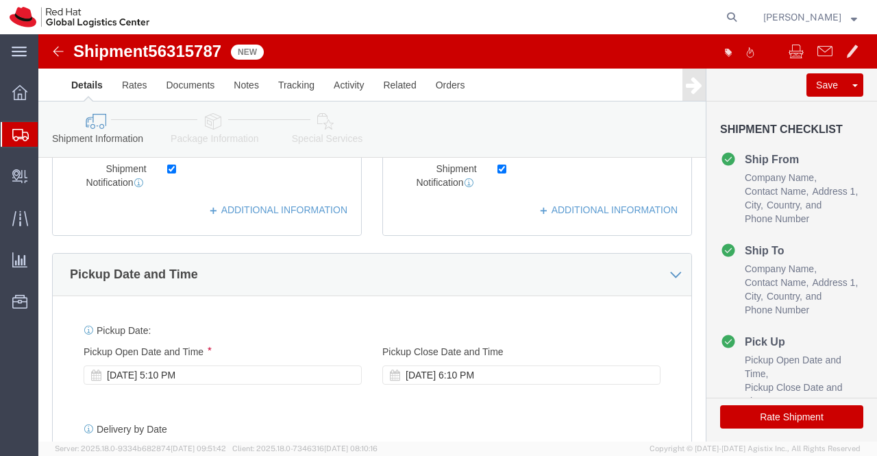
scroll to position [411, 0]
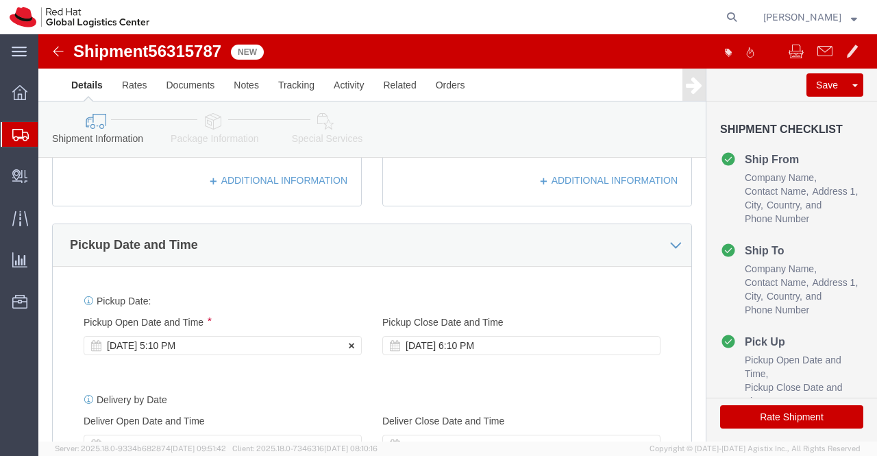
click div "[DATE] 5:10 PM"
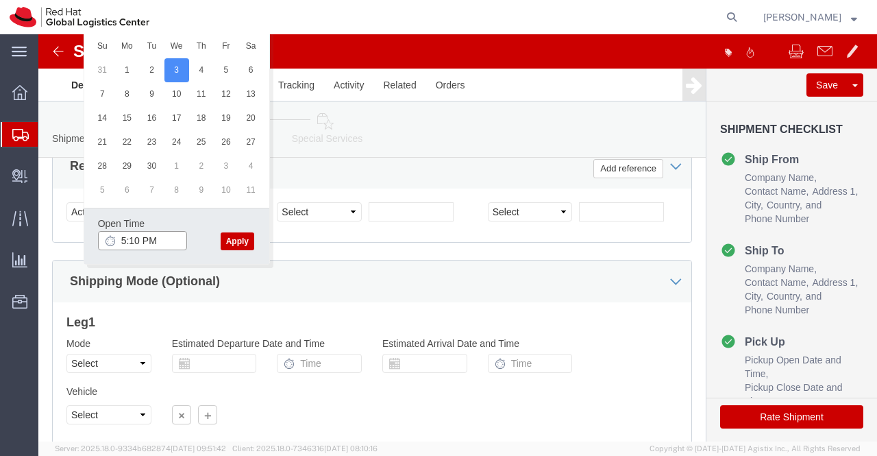
click input "5:10 PM"
type input "5:00 PM"
click button "Apply"
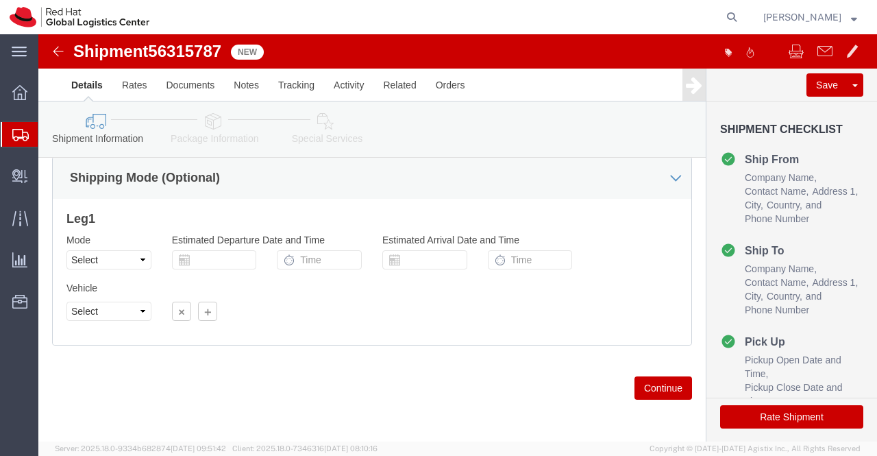
scroll to position [888, 0]
click icon
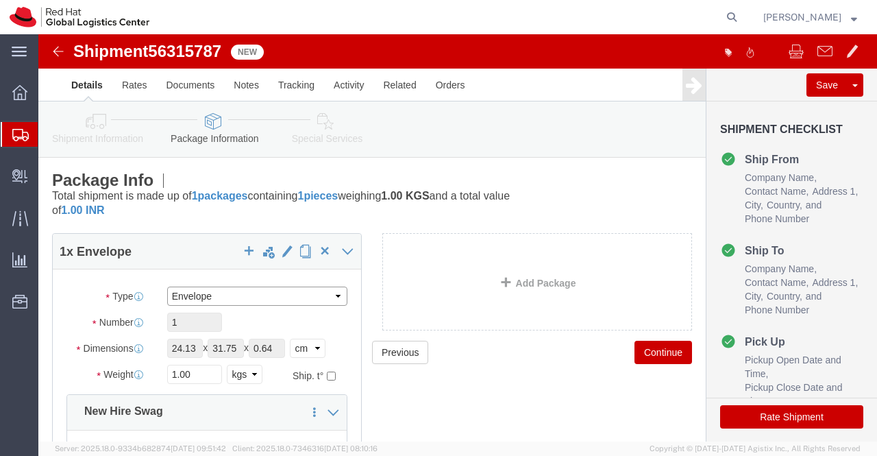
click select "Select Case(s) Crate(s) Envelope Large Box Medium Box PAK Skid(s) Small Box Sma…"
select select "YRPK"
click select "Select Case(s) Crate(s) Envelope Large Box Medium Box PAK Skid(s) Small Box Sma…"
click input "24.13"
type input "2"
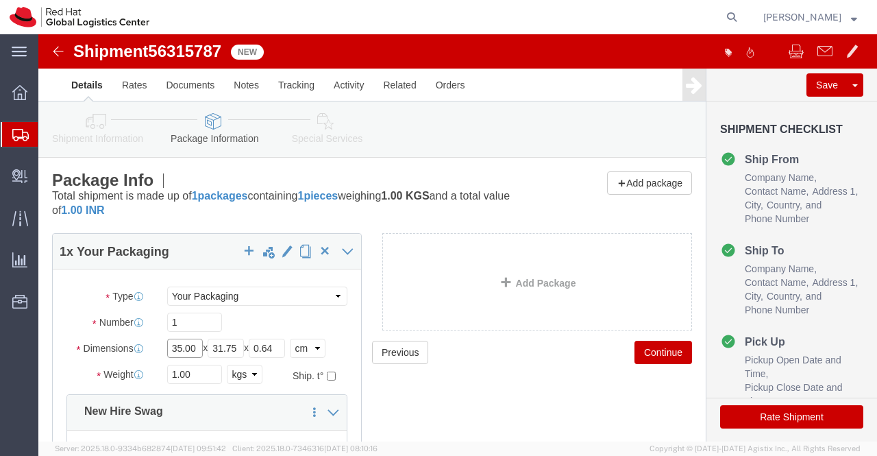
type input "35.00"
click input "31.75"
type input "30.00"
click input "0.64"
type input "0"
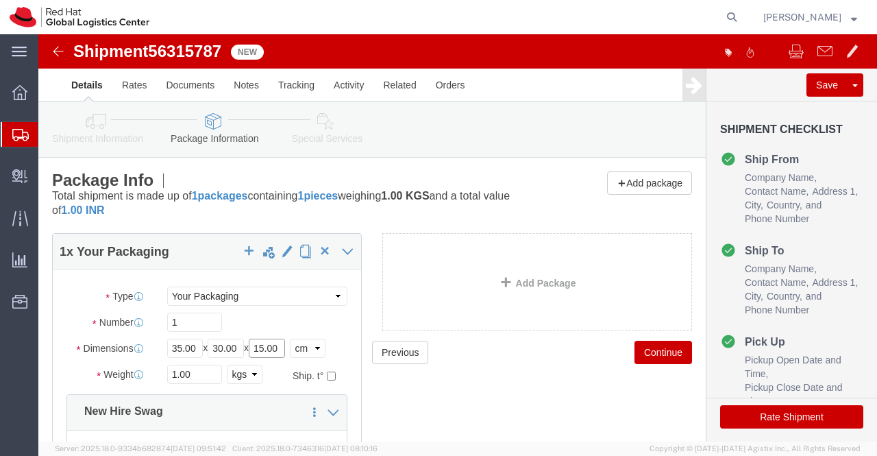
type input "15.00"
click div "1 x Your Packaging Package Type Select Case(s) Crate(s) Envelope Large Box Medi…"
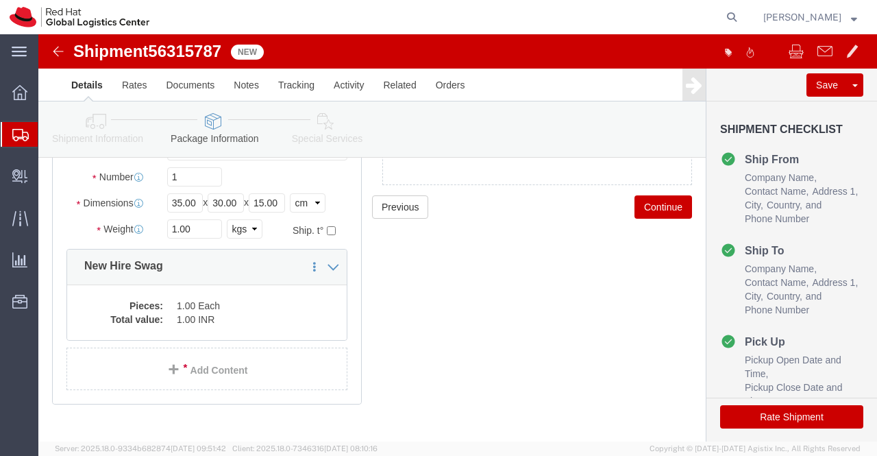
scroll to position [165, 0]
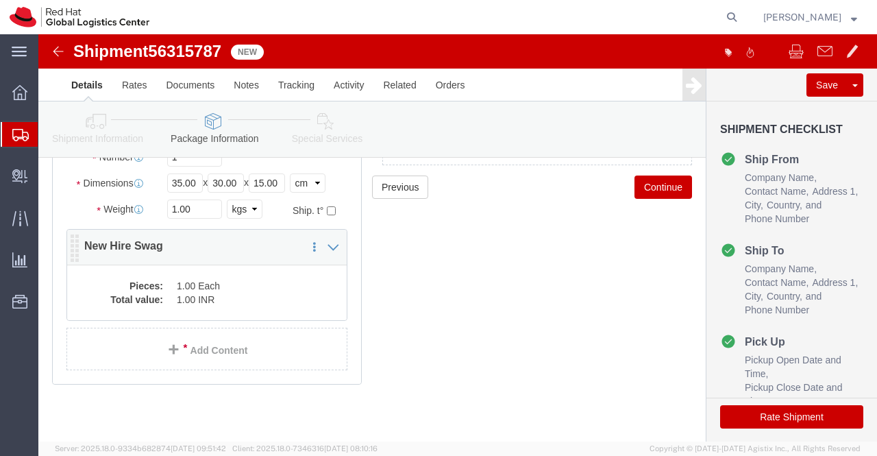
click dd "1.00 INR"
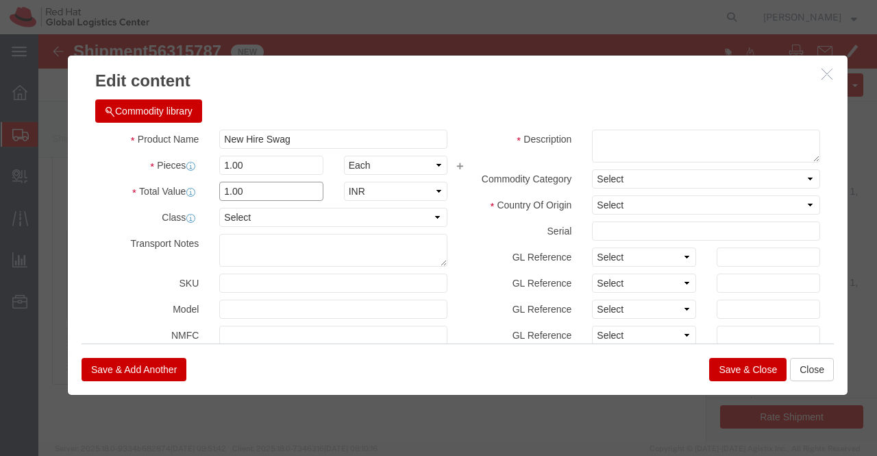
click input "1.00"
type input "1650"
click div "Commodity library Product Name New Hire Swag Pieces 1.00 Select Bag Barrels 100…"
click textarea
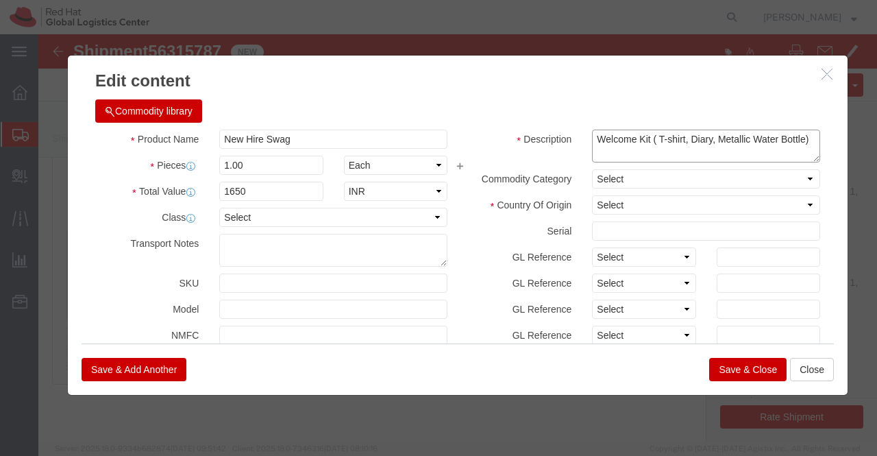
type textarea "Welcome Kit ( T-shirt, Diary, Metallic Water Bottle)"
click select "Select [GEOGRAPHIC_DATA] [GEOGRAPHIC_DATA] [GEOGRAPHIC_DATA] [GEOGRAPHIC_DATA] …"
select select "IN"
click select "Select [GEOGRAPHIC_DATA] [GEOGRAPHIC_DATA] [GEOGRAPHIC_DATA] [GEOGRAPHIC_DATA] …"
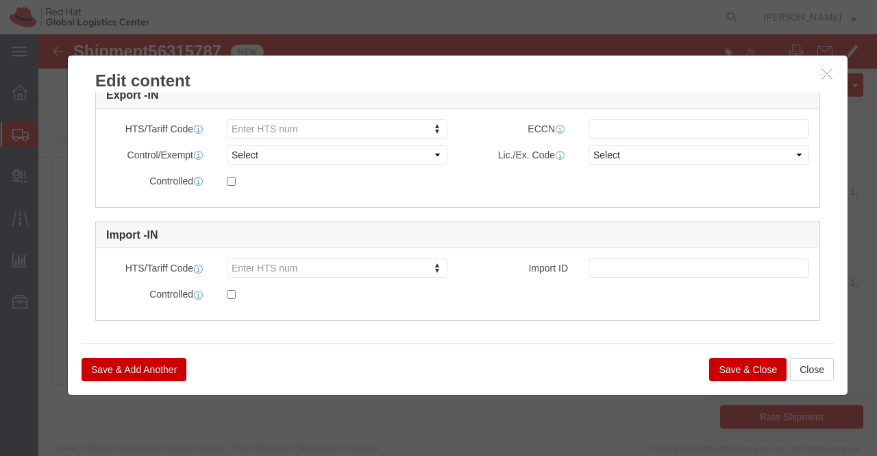
scroll to position [402, 0]
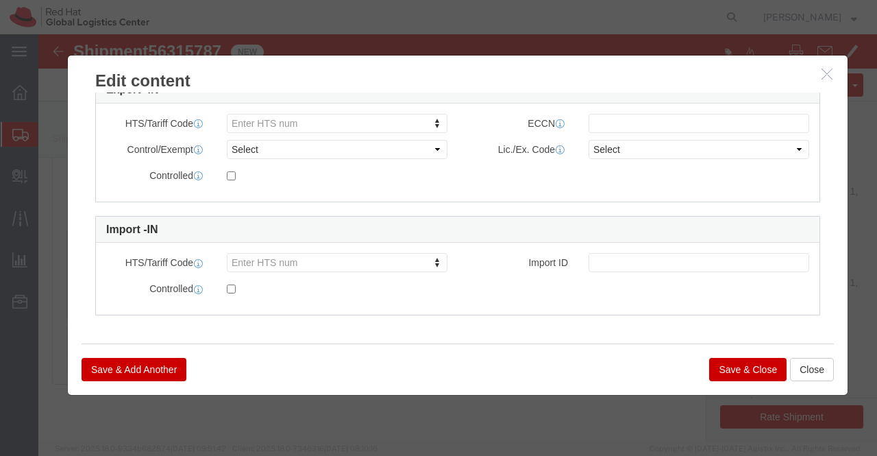
click button "Save & Close"
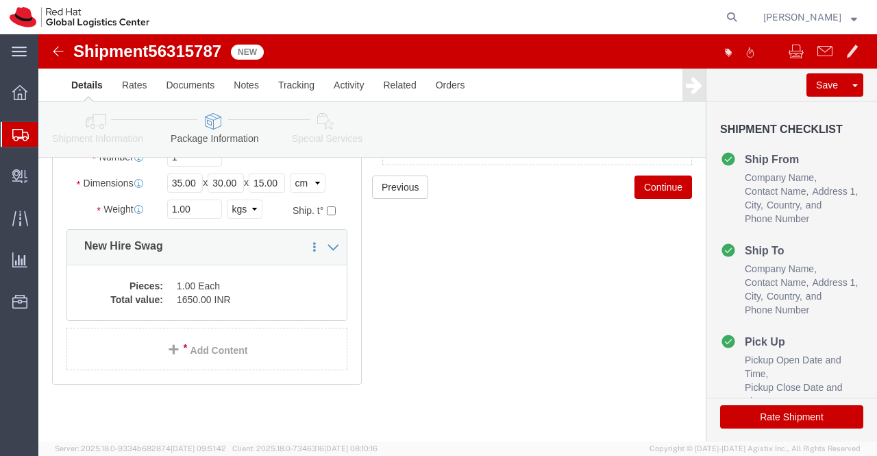
click icon
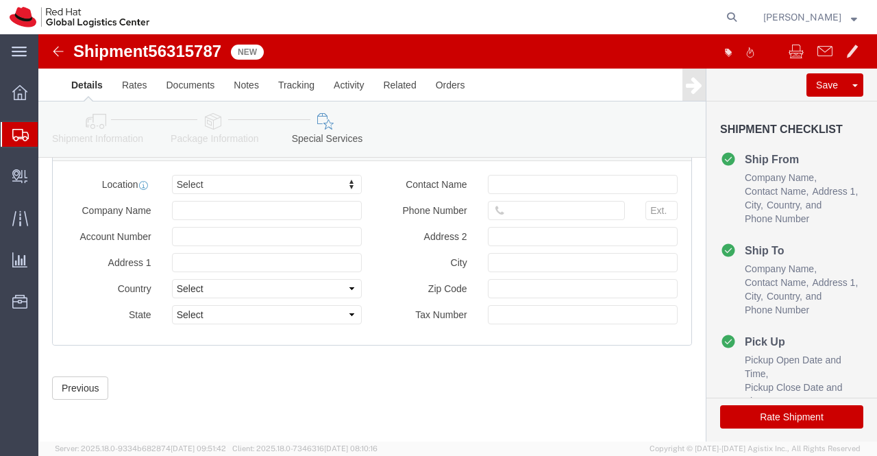
scroll to position [879, 0]
click icon
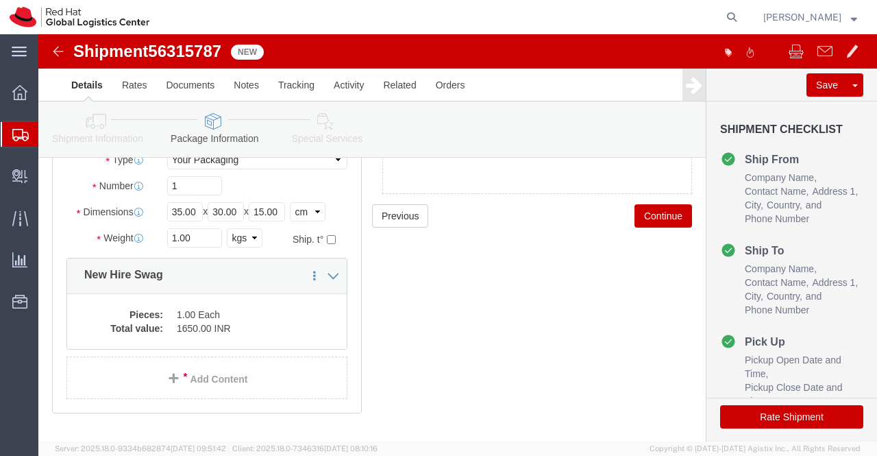
scroll to position [137, 0]
click icon
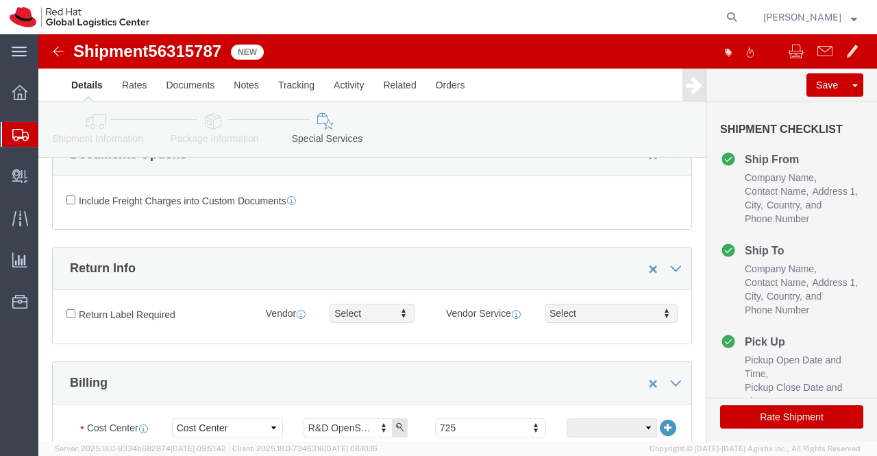
scroll to position [206, 0]
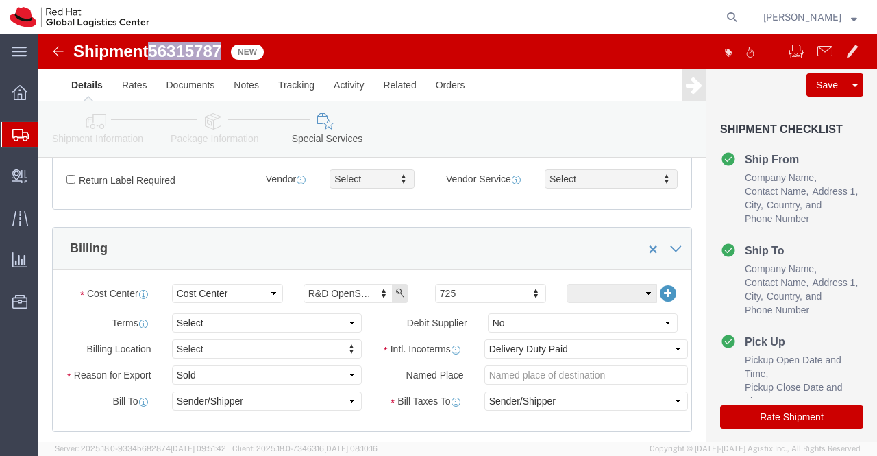
drag, startPoint x: 185, startPoint y: 15, endPoint x: 118, endPoint y: 13, distance: 67.2
click span "56315787"
copy span "56315787"
click div "Manage special services Handling Options Documents Options Hold at Location Ret…"
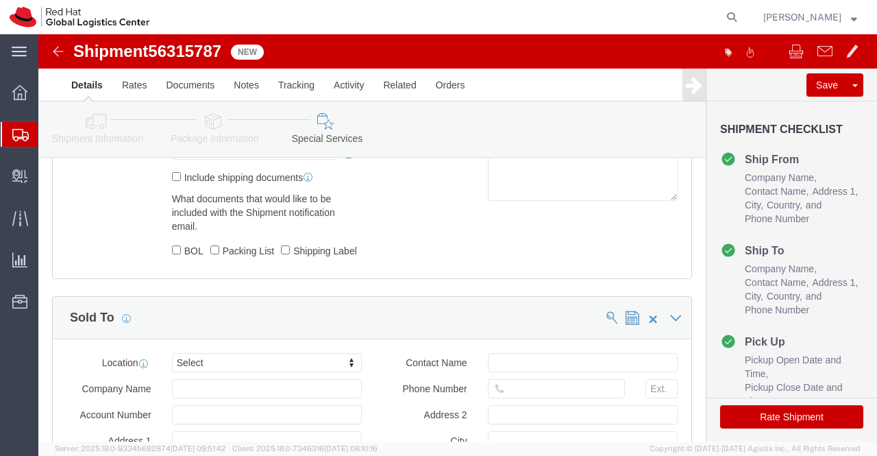
scroll to position [879, 0]
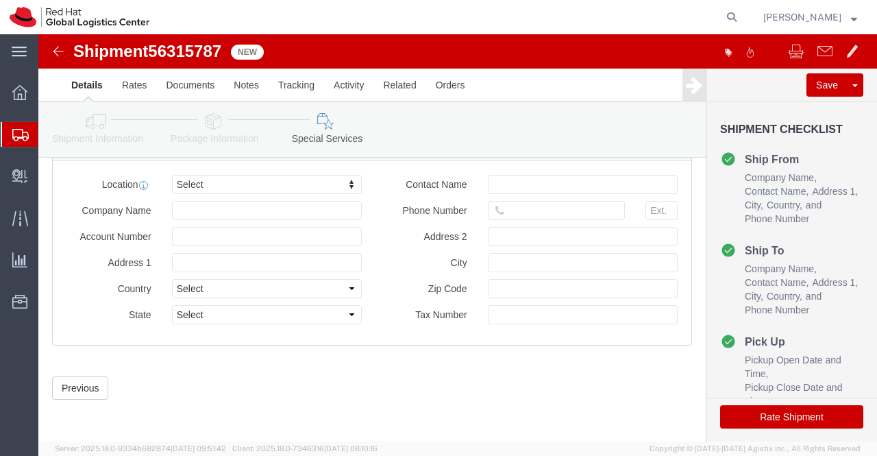
click button "Rate Shipment"
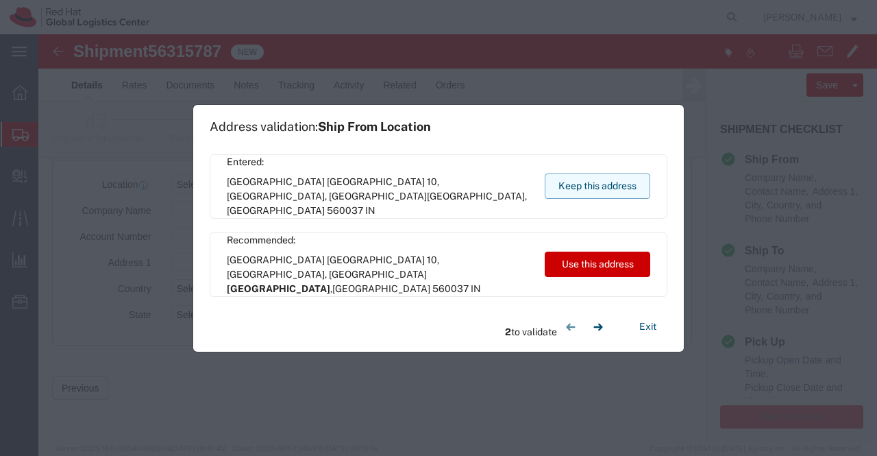
click at [617, 185] on button "Keep this address" at bounding box center [598, 185] width 106 height 25
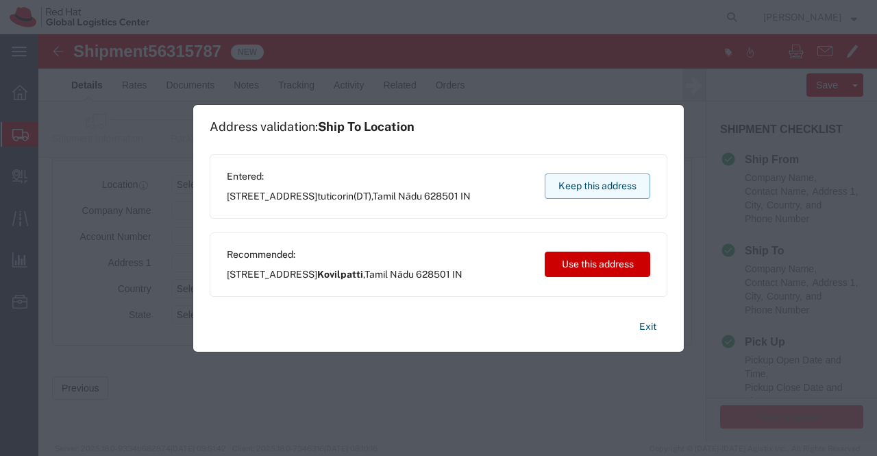
click at [617, 185] on button "Keep this address" at bounding box center [598, 185] width 106 height 25
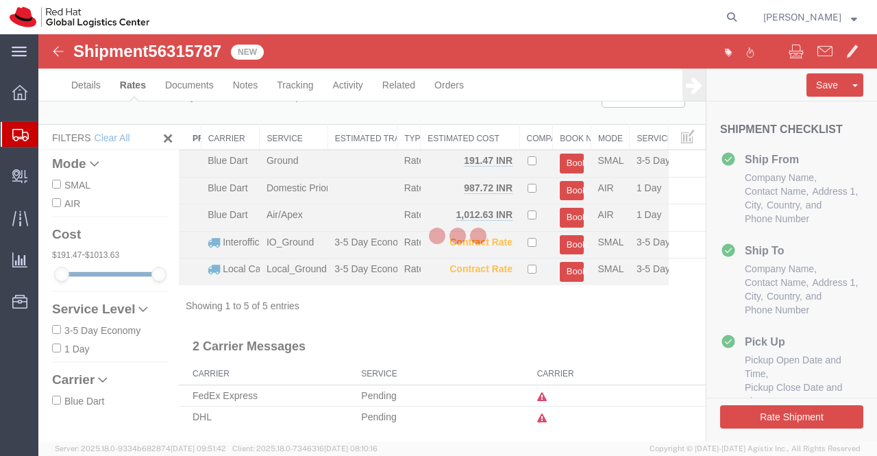
scroll to position [2, 0]
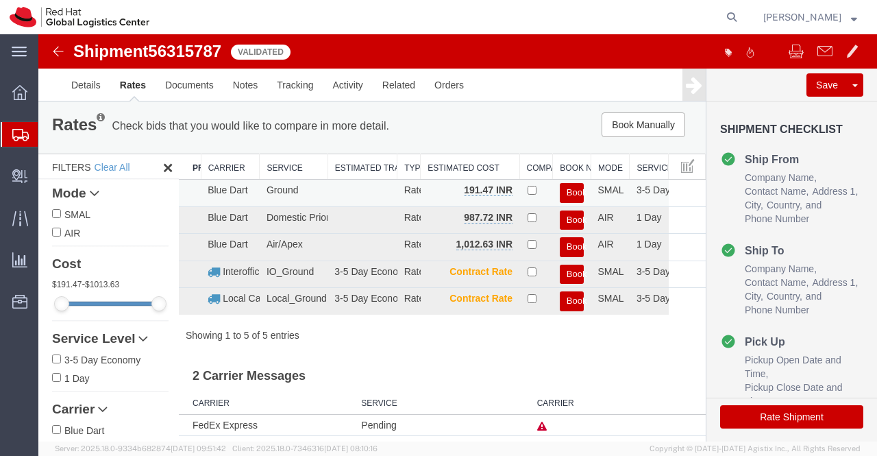
click at [565, 186] on button "Book" at bounding box center [572, 193] width 25 height 20
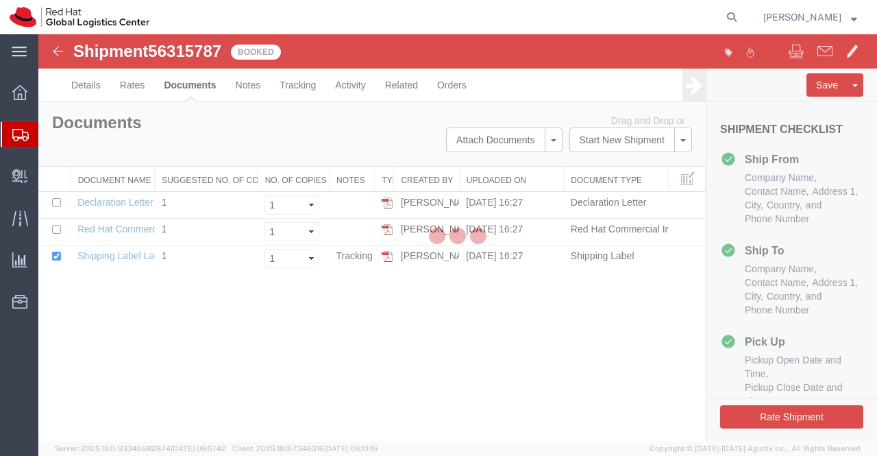
scroll to position [0, 0]
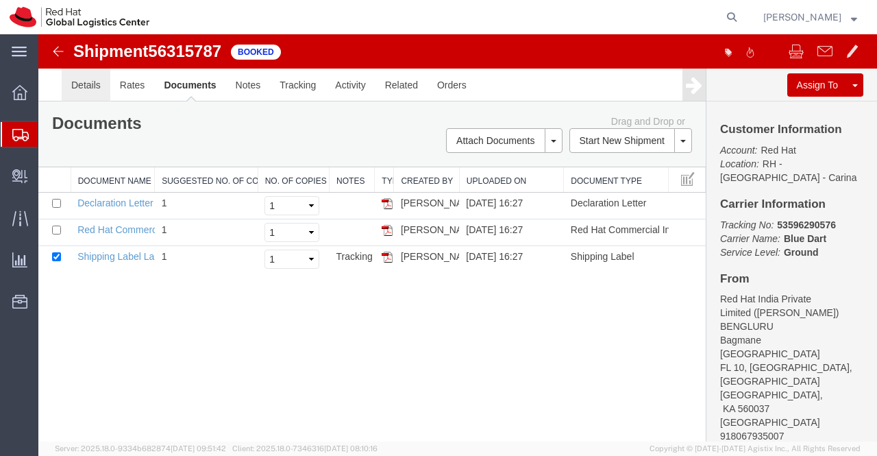
click at [85, 84] on link "Details" at bounding box center [86, 85] width 49 height 33
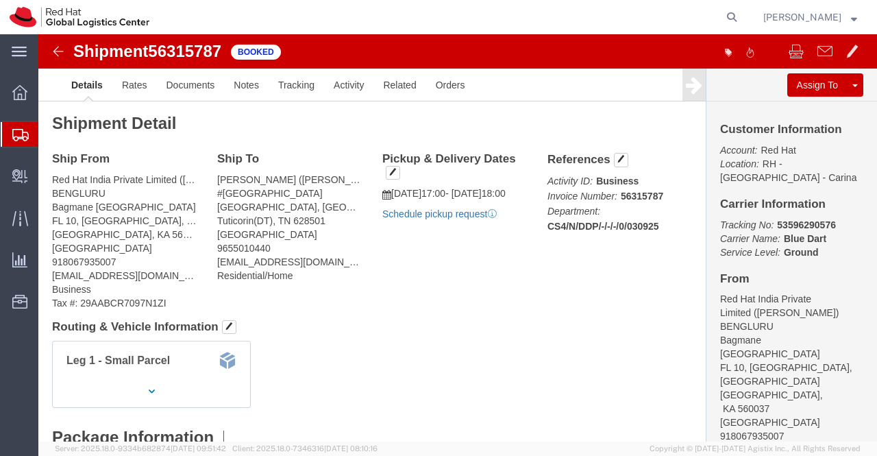
click link "Schedule pickup request"
click div "Ship From Red Hat India Private Limited ([PERSON_NAME]) BENGLURU [STREET_ADDRES…"
drag, startPoint x: 731, startPoint y: 187, endPoint x: 803, endPoint y: 188, distance: 72.0
click p "Tracking No: 53596290576 Carrier Name: Blue Dart Blue Dart Service Level: Ground"
copy b "53596290576"
